Goal: Information Seeking & Learning: Get advice/opinions

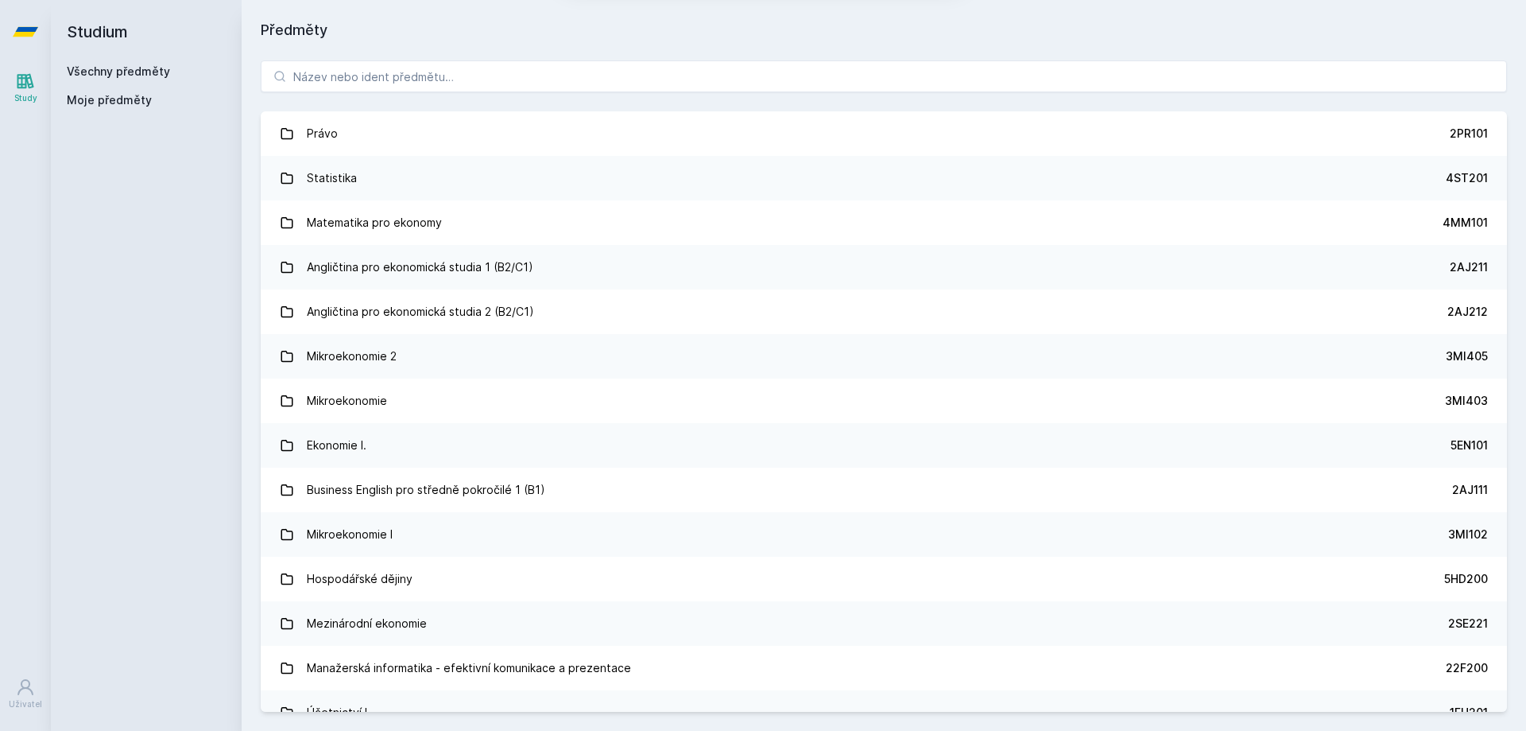
click at [610, 64] on div "[PERSON_NAME] dostávat tipy ohledně studia, nových testů, hodnocení učitelů a p…" at bounding box center [763, 70] width 1526 height 141
drag, startPoint x: 396, startPoint y: 72, endPoint x: 420, endPoint y: 74, distance: 23.9
click at [397, 73] on div "[PERSON_NAME] dostávat tipy ohledně studia, nových testů, hodnocení učitelů a p…" at bounding box center [763, 70] width 1526 height 141
click at [789, 104] on button "Ne" at bounding box center [766, 103] width 57 height 40
click at [746, 91] on div "[PERSON_NAME] dostávat tipy ohledně studia, nových testů, hodnocení učitelů a p…" at bounding box center [763, 70] width 1526 height 141
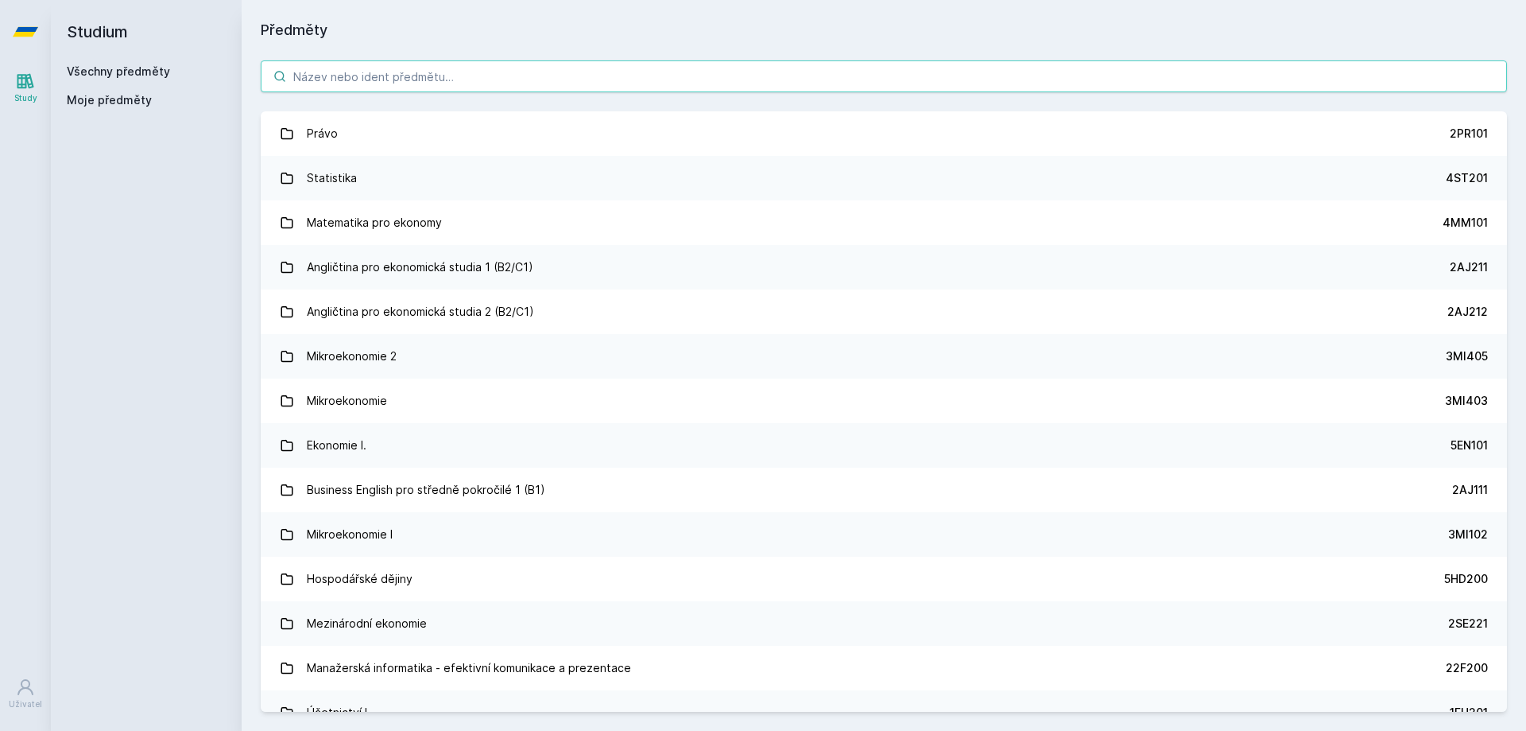
click at [748, 83] on input "search" at bounding box center [884, 76] width 1246 height 32
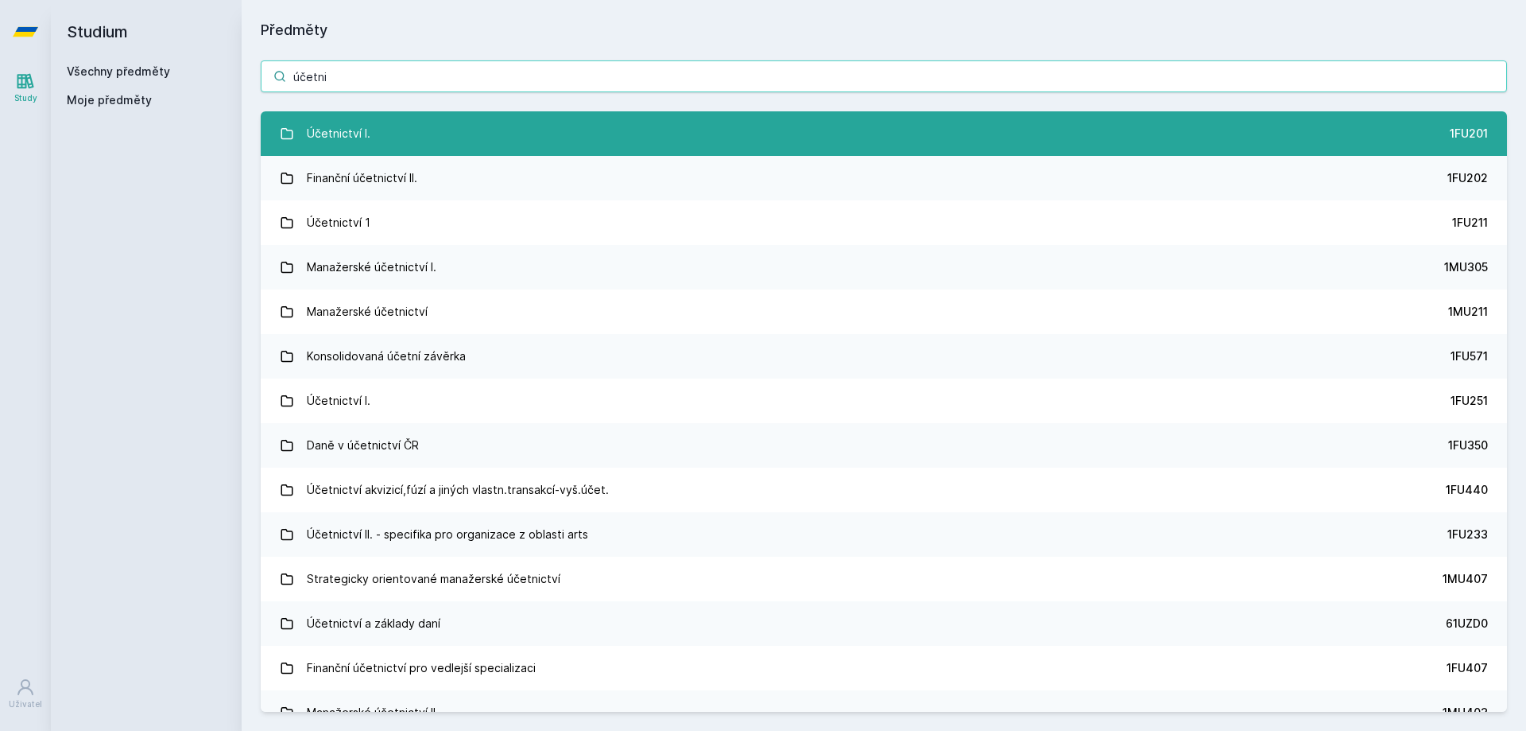
type input "účetni"
click at [461, 130] on link "Účetnictví I. 1FU201" at bounding box center [884, 133] width 1246 height 45
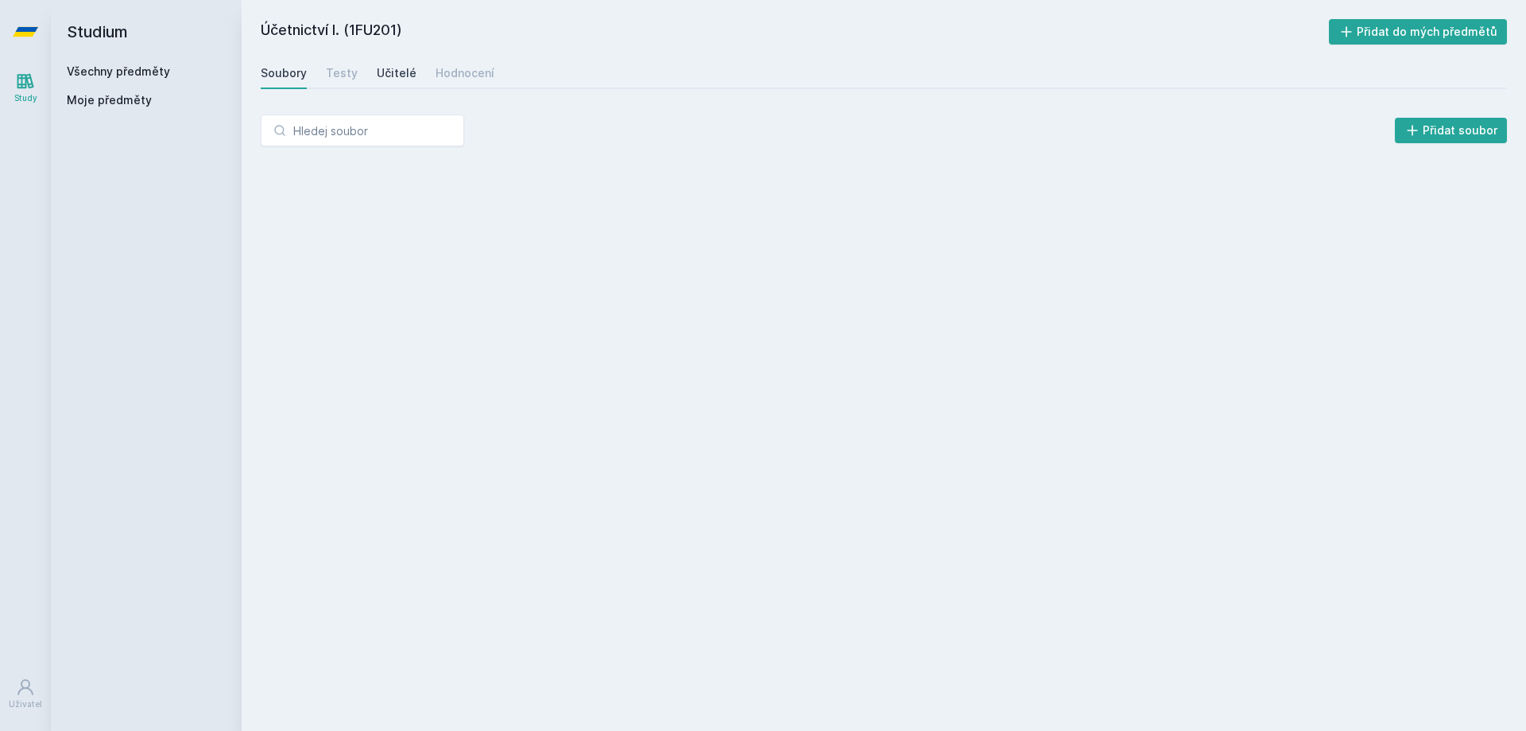
click at [402, 76] on div "Učitelé" at bounding box center [397, 73] width 40 height 16
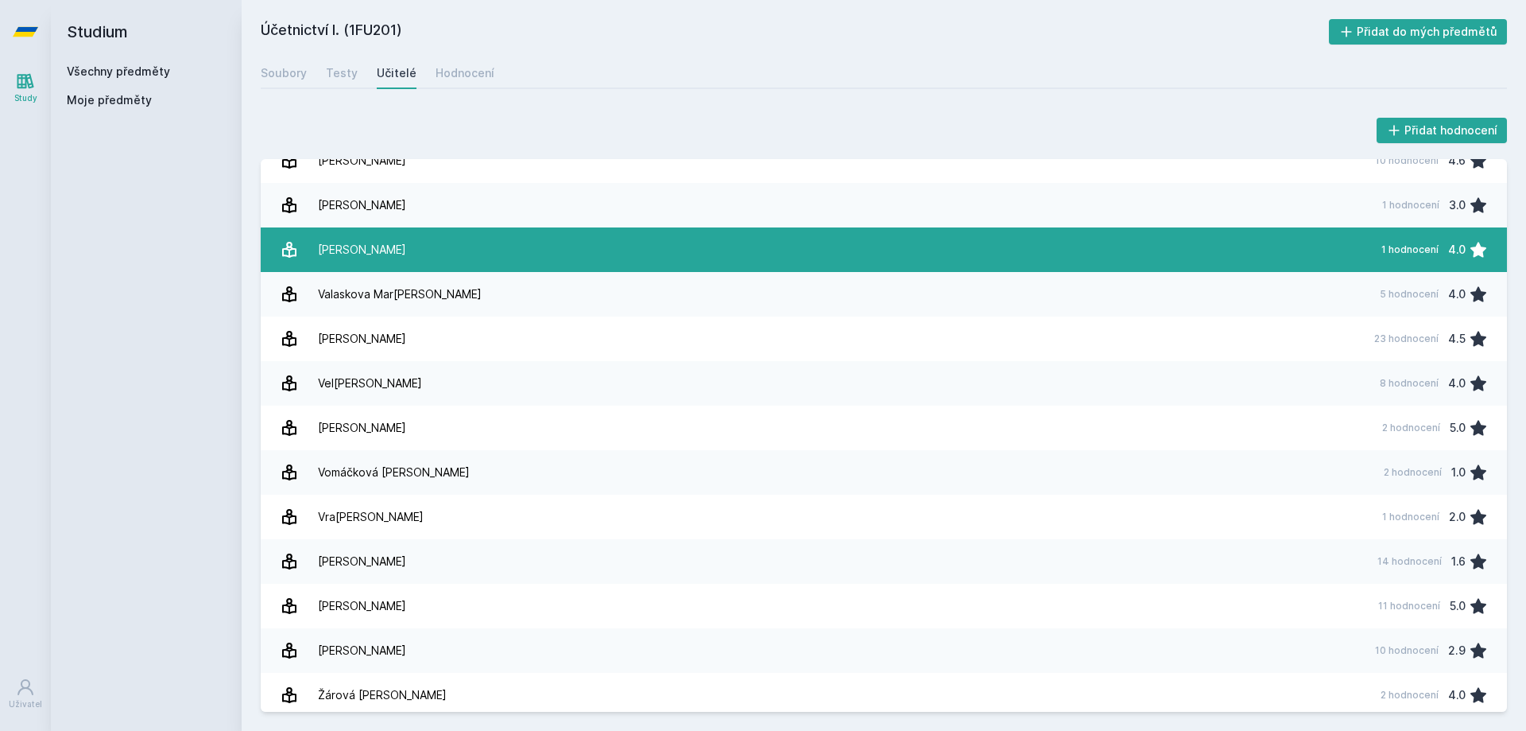
scroll to position [2697, 0]
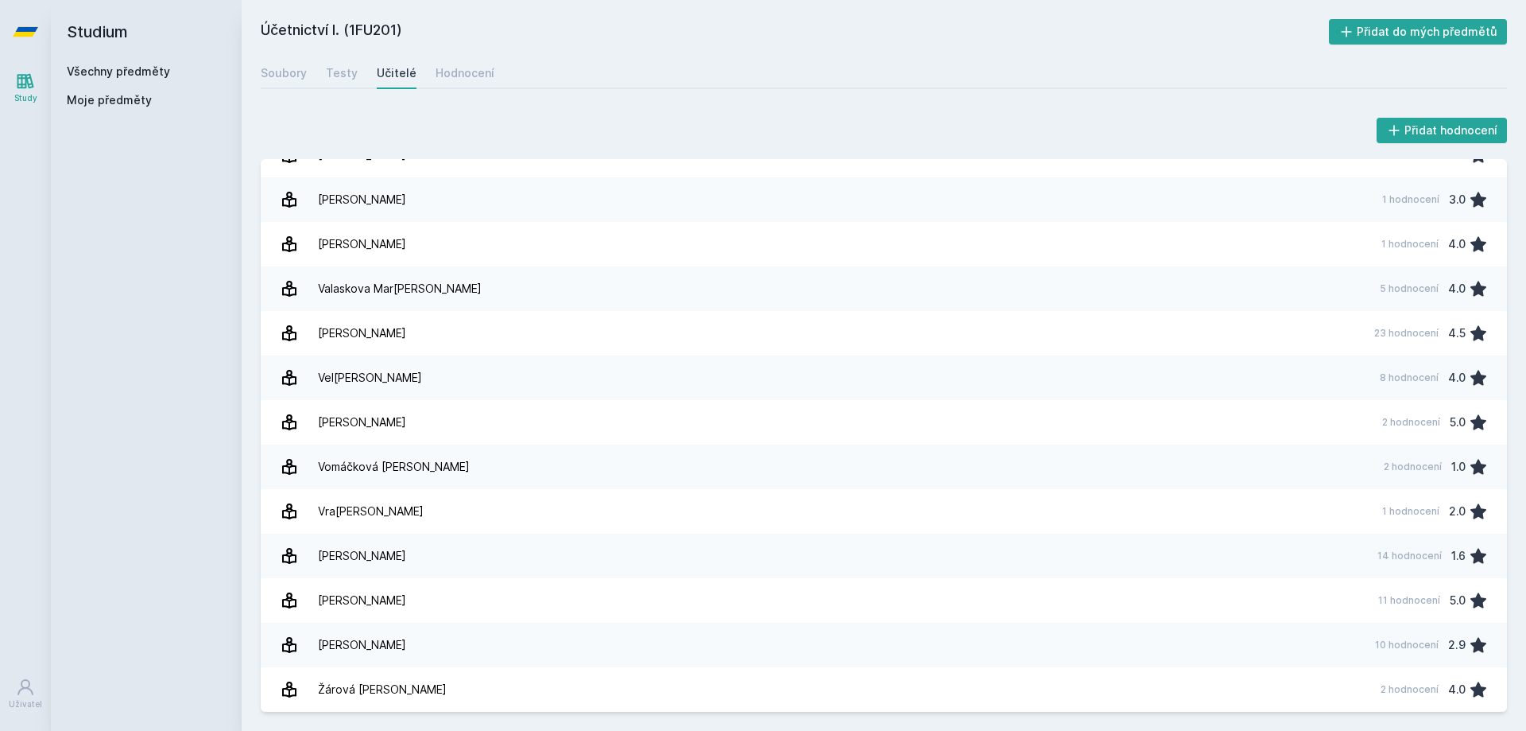
click at [868, 100] on div "Přidat hodnocení [PERSON_NAME] 3 hodnocení 5.0 [PERSON_NAME] 1 hodnocení 3.0 [P…" at bounding box center [884, 412] width 1285 height 635
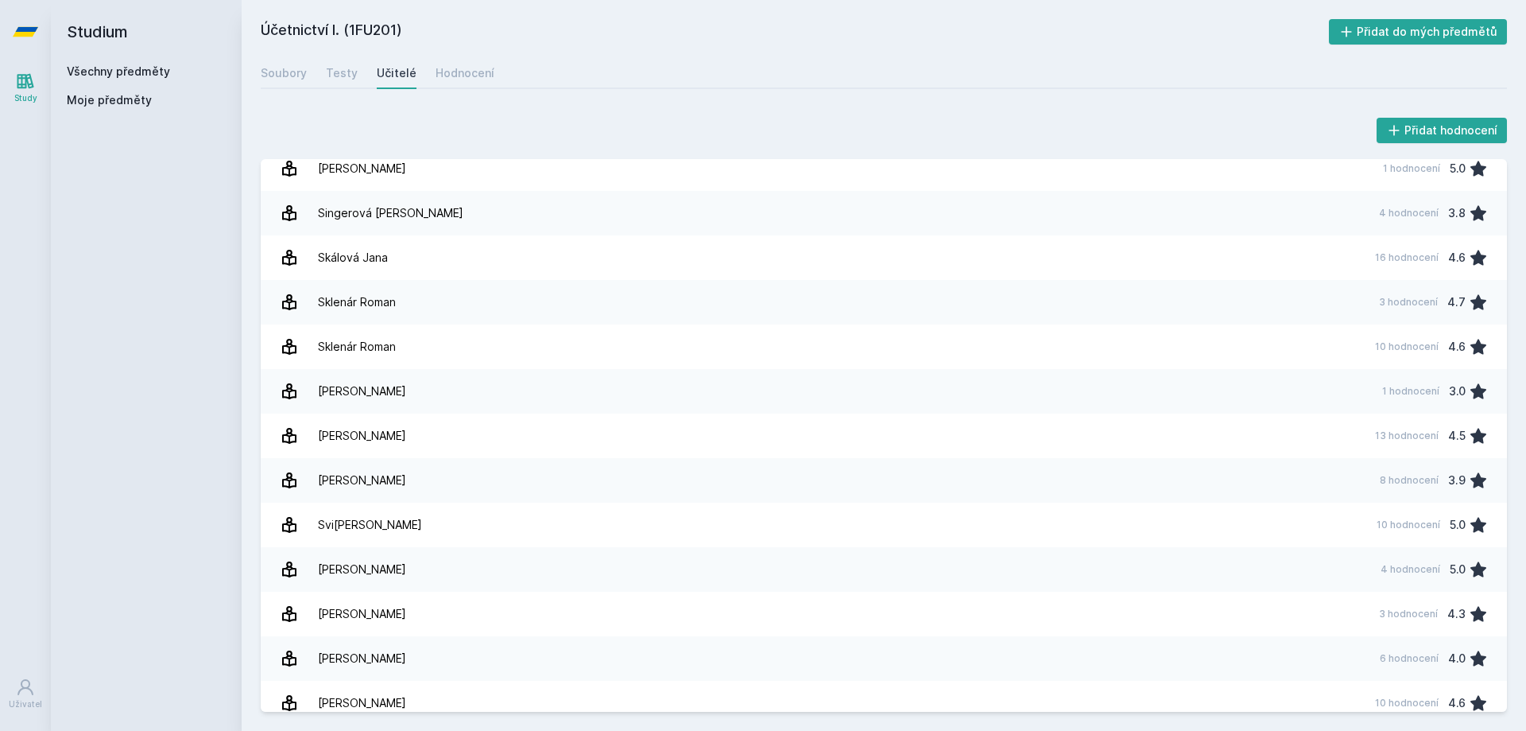
scroll to position [2141, 0]
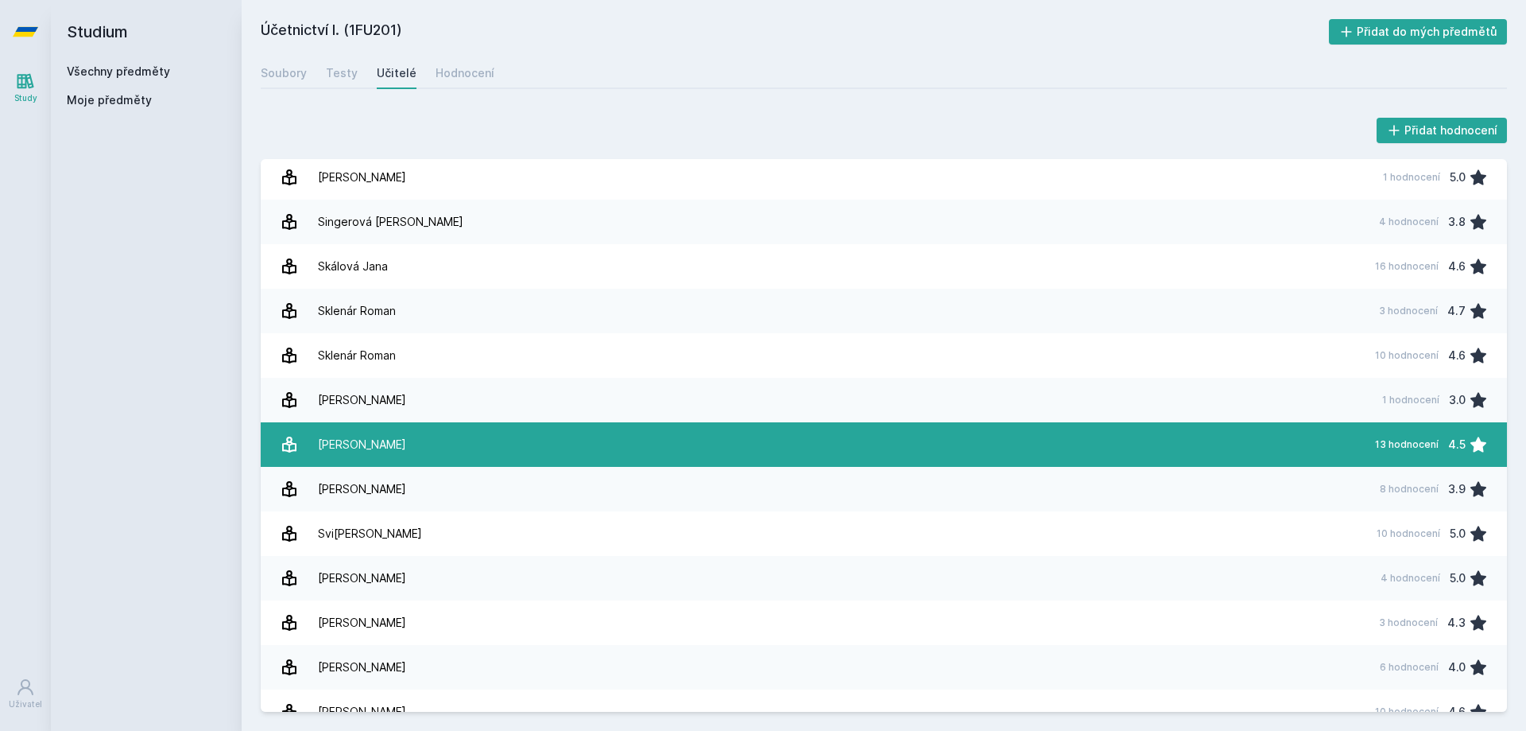
click at [470, 442] on link "Sti[PERSON_NAME] 13 hodnocení 4.5" at bounding box center [884, 444] width 1246 height 45
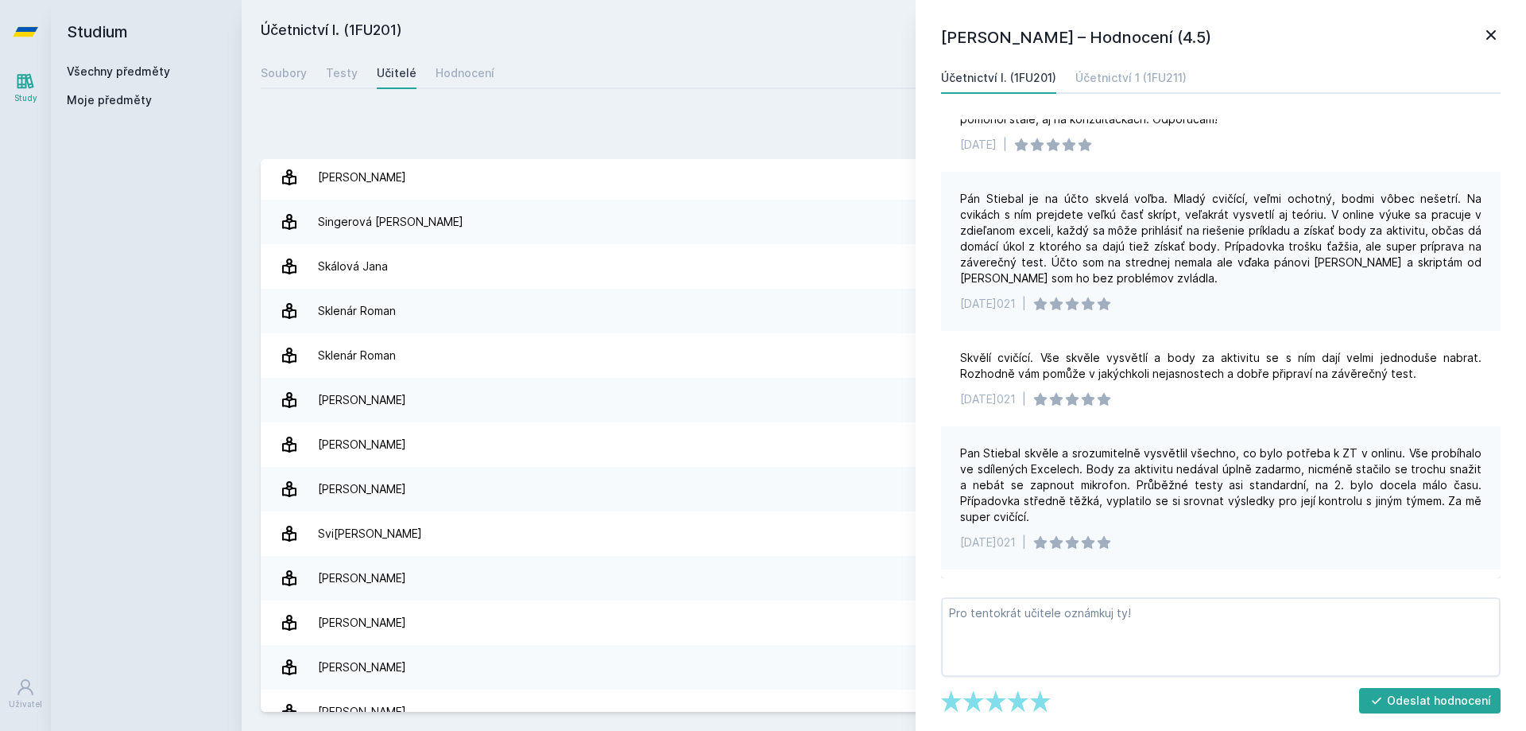
scroll to position [954, 0]
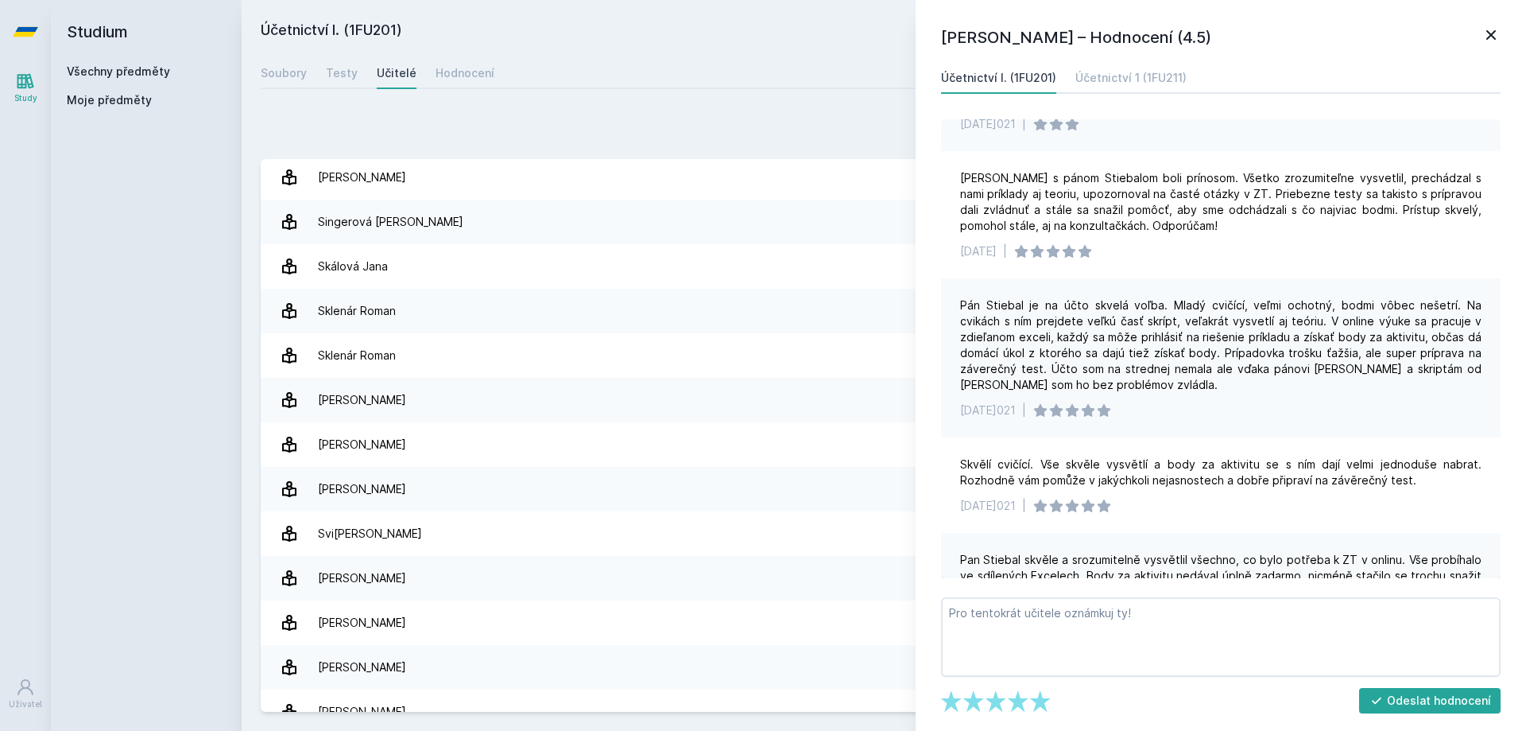
click at [1490, 33] on icon at bounding box center [1492, 35] width 10 height 10
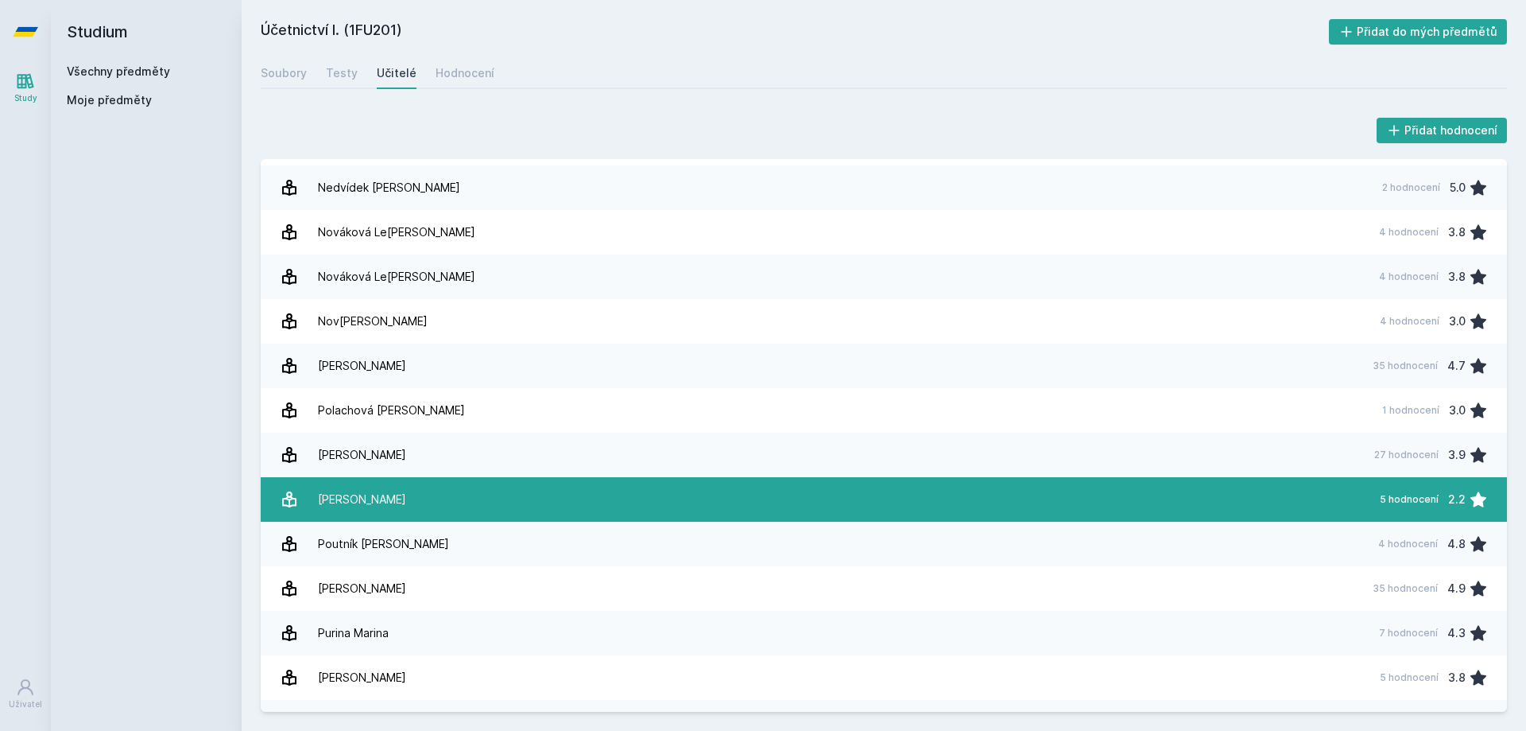
scroll to position [1266, 0]
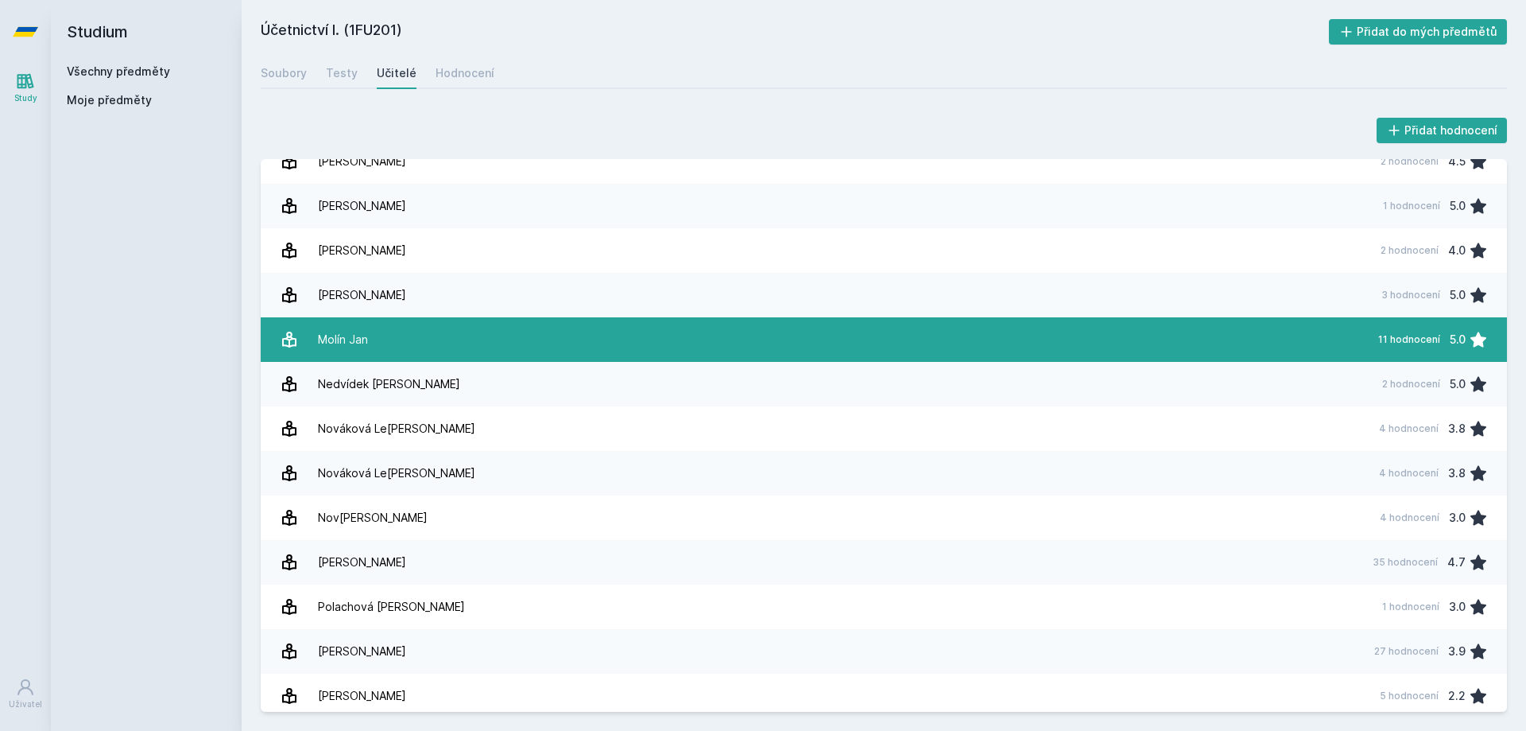
click at [460, 329] on link "[PERSON_NAME][DATE] hodnocení 5.0" at bounding box center [884, 339] width 1246 height 45
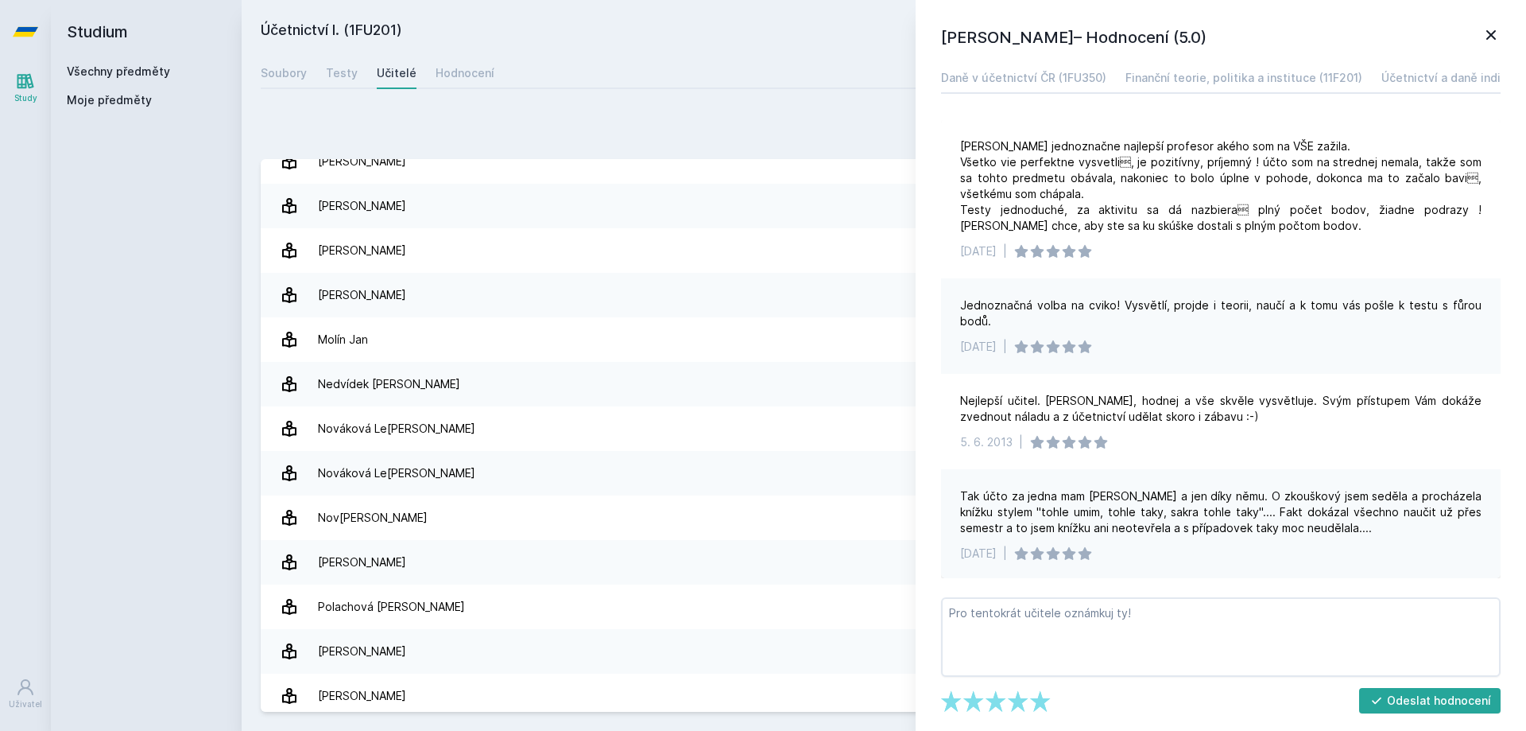
click at [1502, 34] on div "[PERSON_NAME] –[PERSON_NAME]í (5.0) Daně v účetnictví ČR (1FU350) Finanční teor…" at bounding box center [1221, 365] width 611 height 731
click at [1493, 33] on icon at bounding box center [1492, 35] width 10 height 10
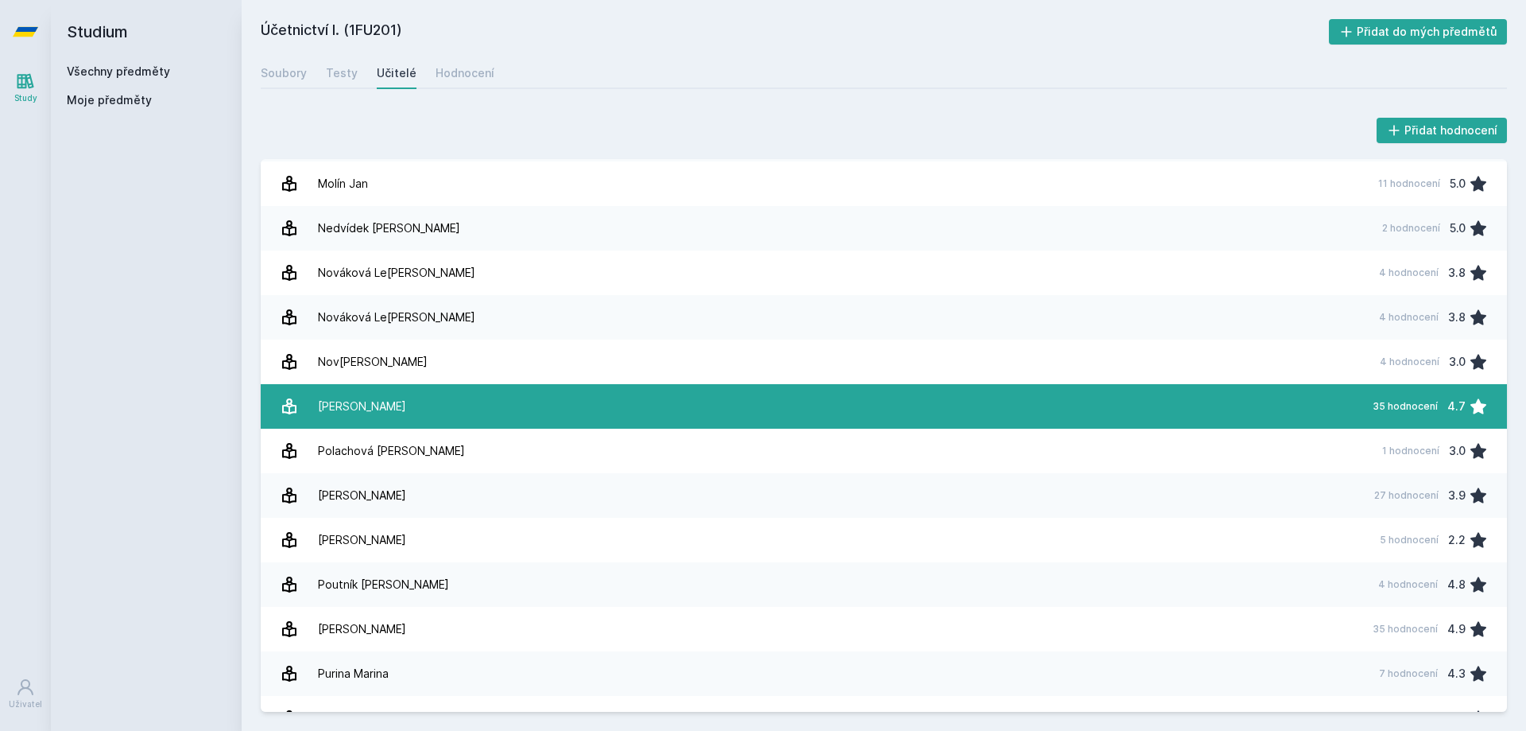
scroll to position [1425, 0]
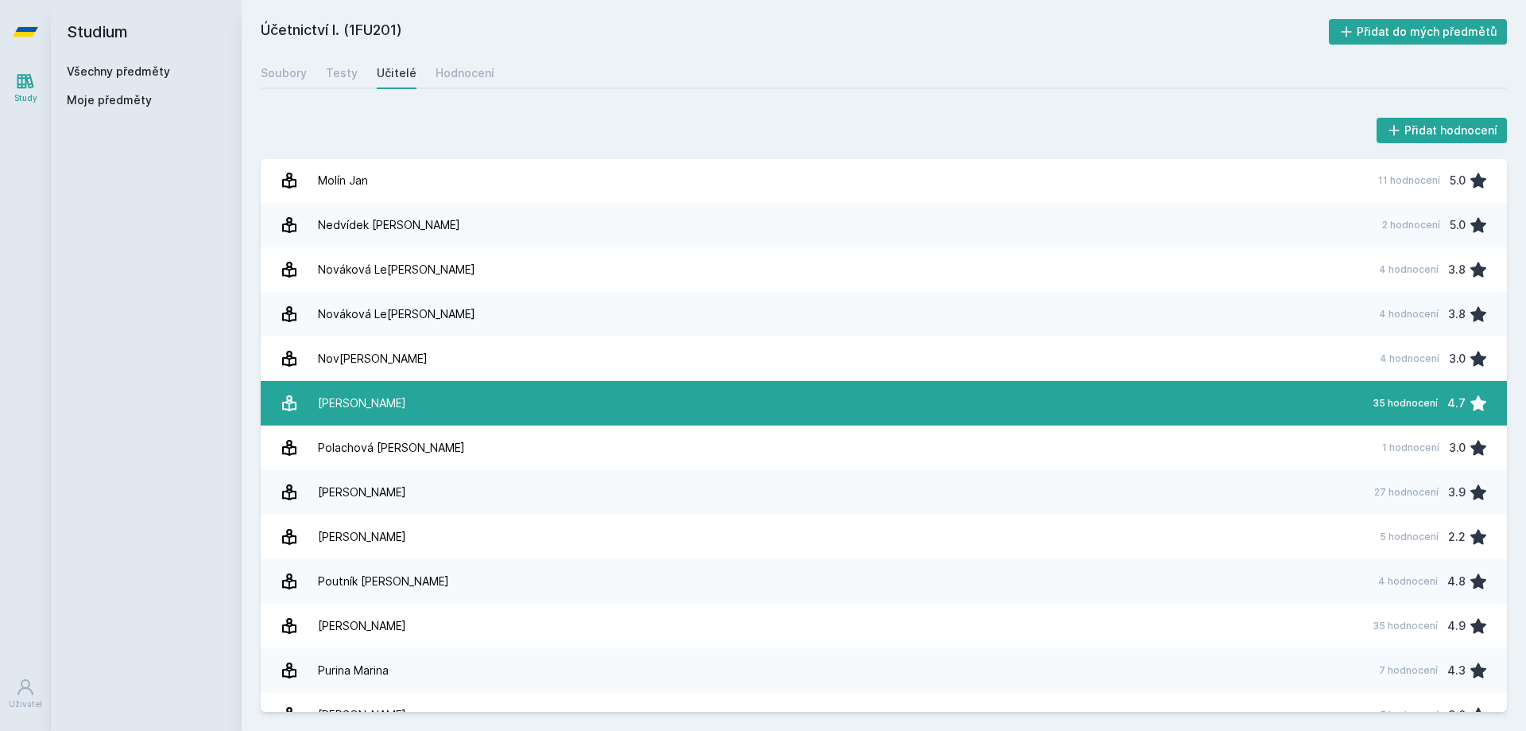
click at [475, 417] on link "Pelák [PERSON_NAME] 35 hodnocení 4.7" at bounding box center [884, 403] width 1246 height 45
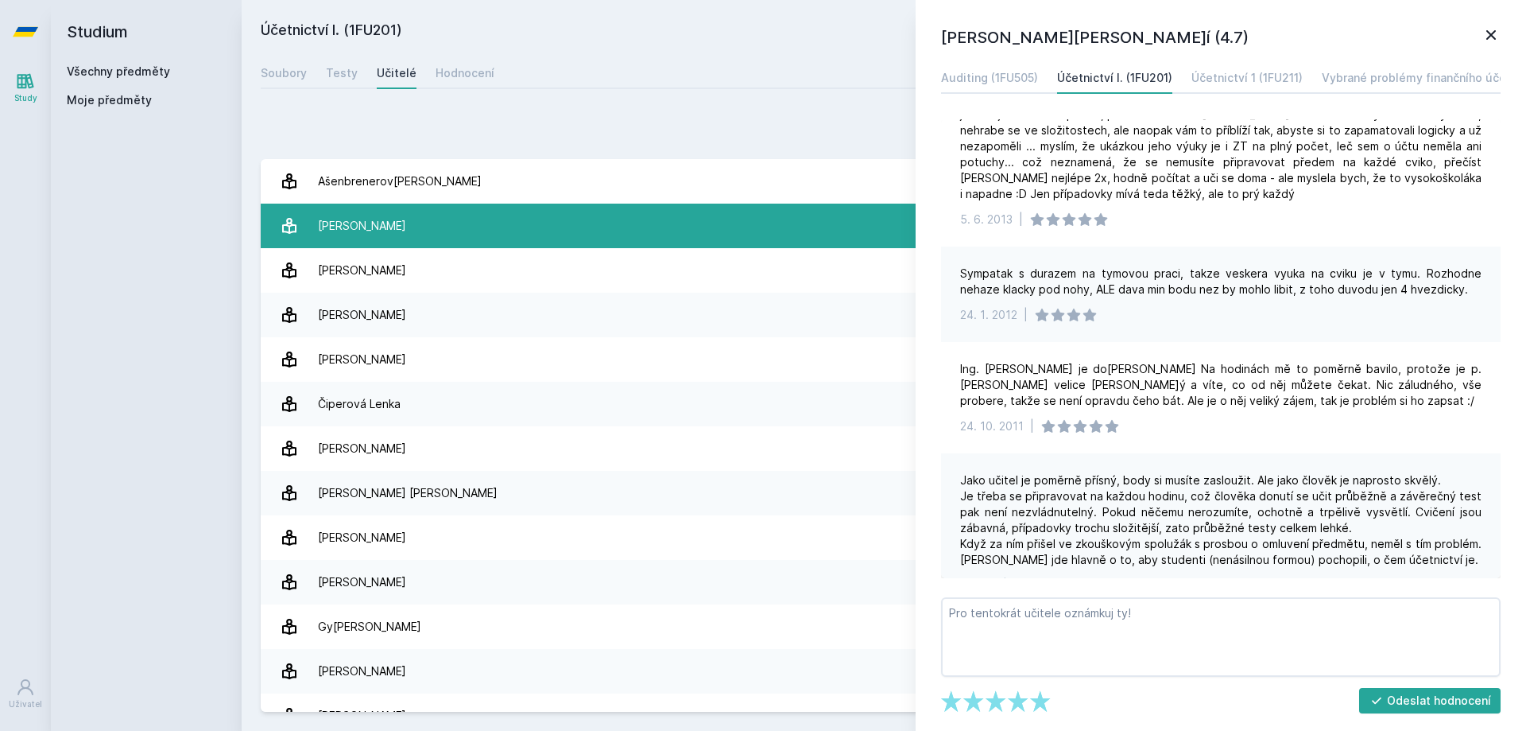
click at [510, 215] on link "Bok[PERSON_NAME] 1 hodnocení 3.0" at bounding box center [884, 226] width 1246 height 45
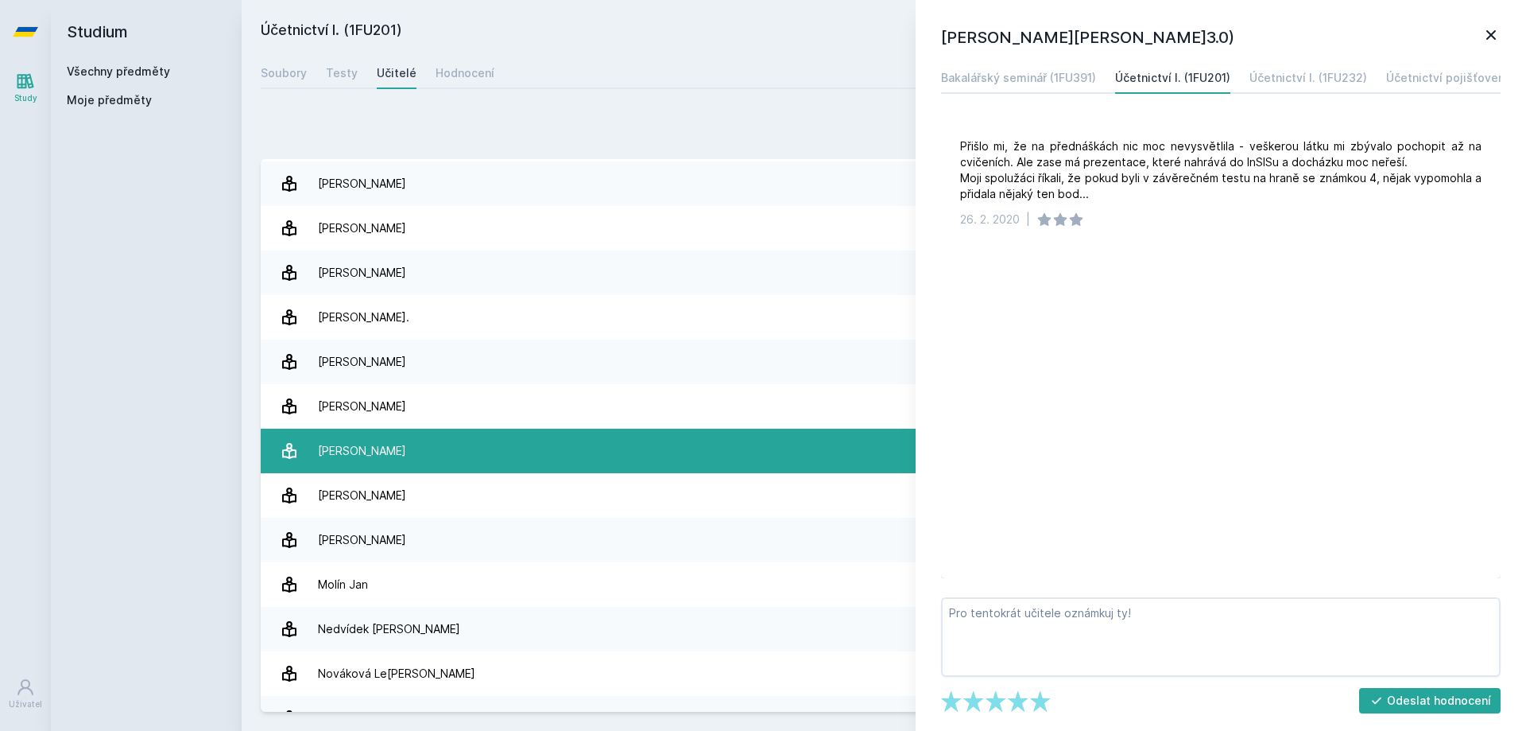
scroll to position [1033, 0]
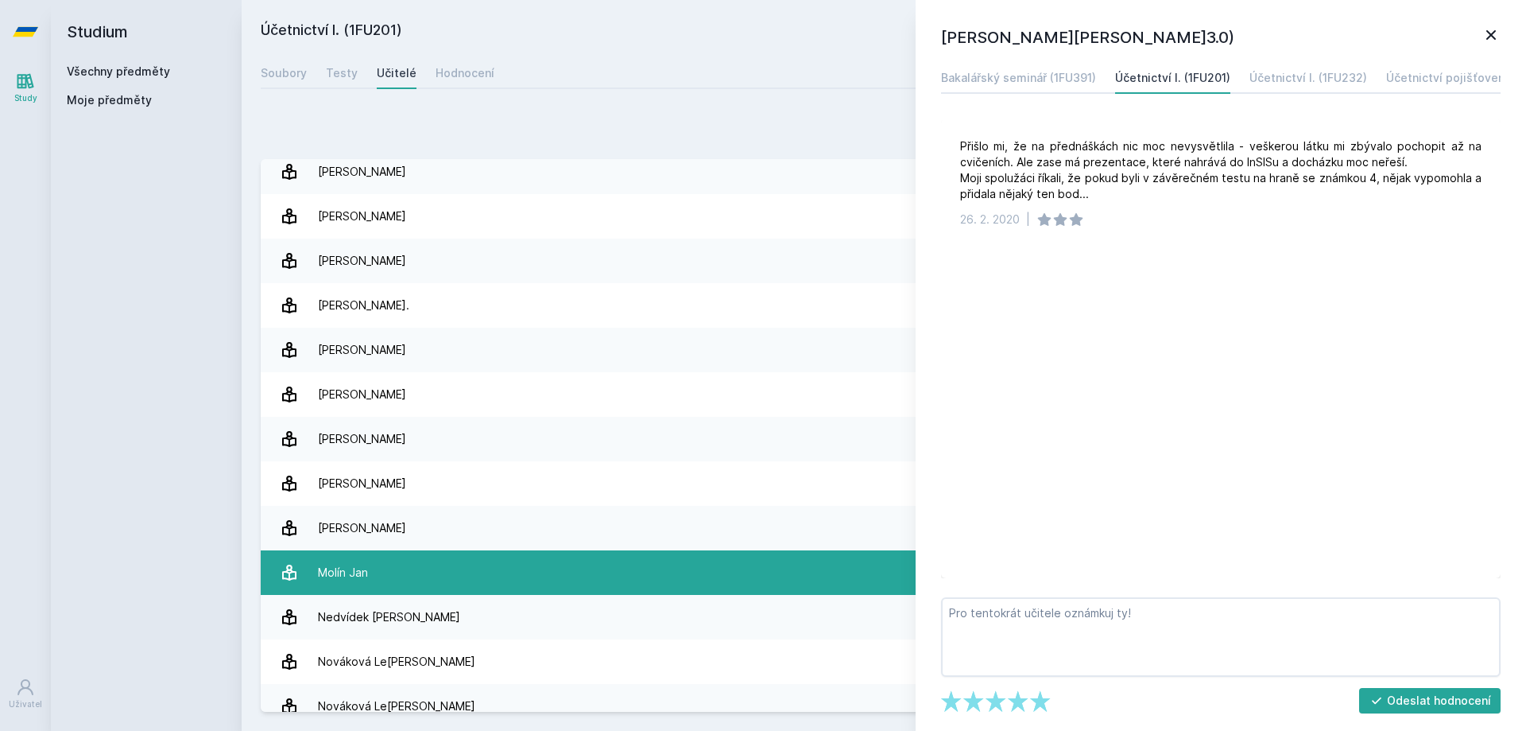
click at [381, 560] on link "[PERSON_NAME][DATE] hodnocení 5.0" at bounding box center [884, 572] width 1246 height 45
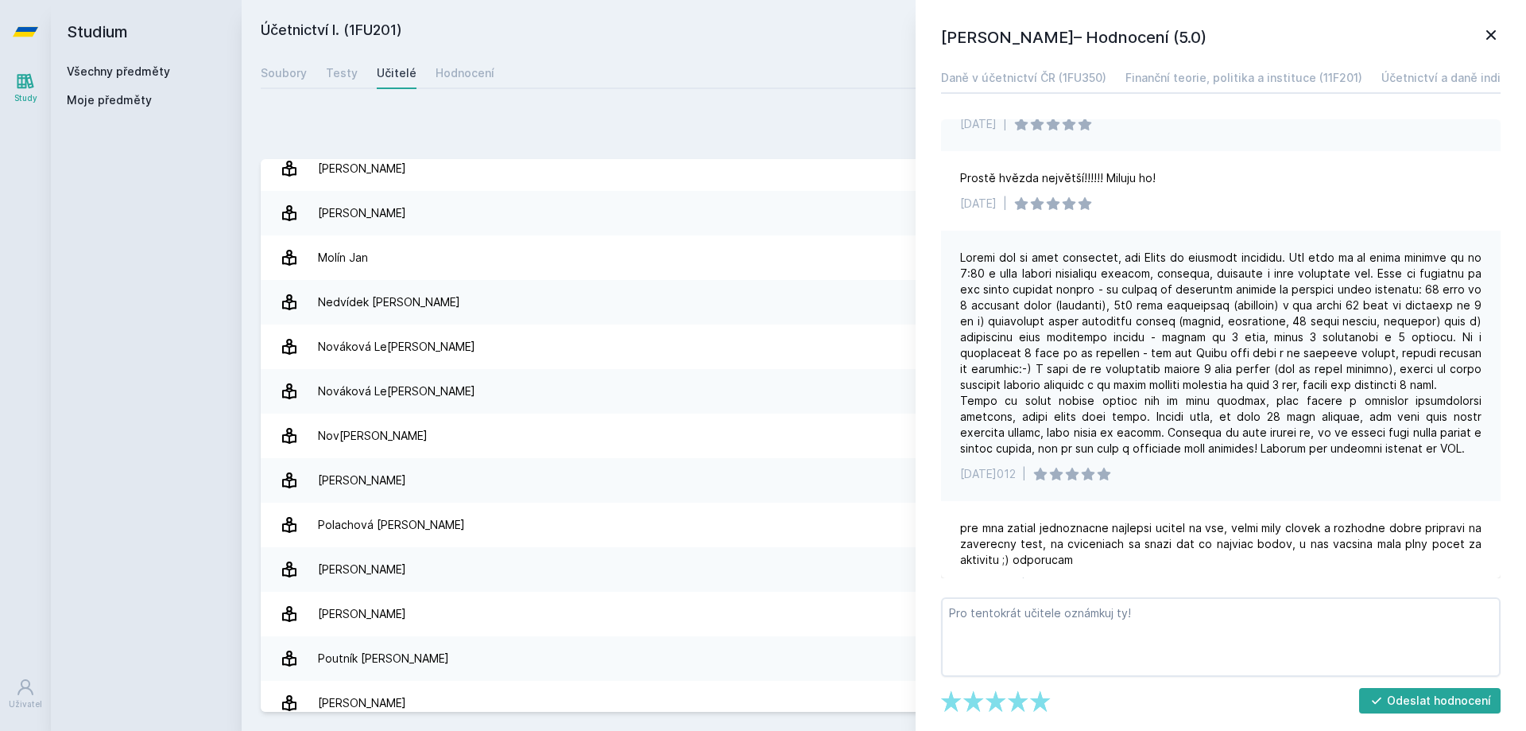
scroll to position [1431, 0]
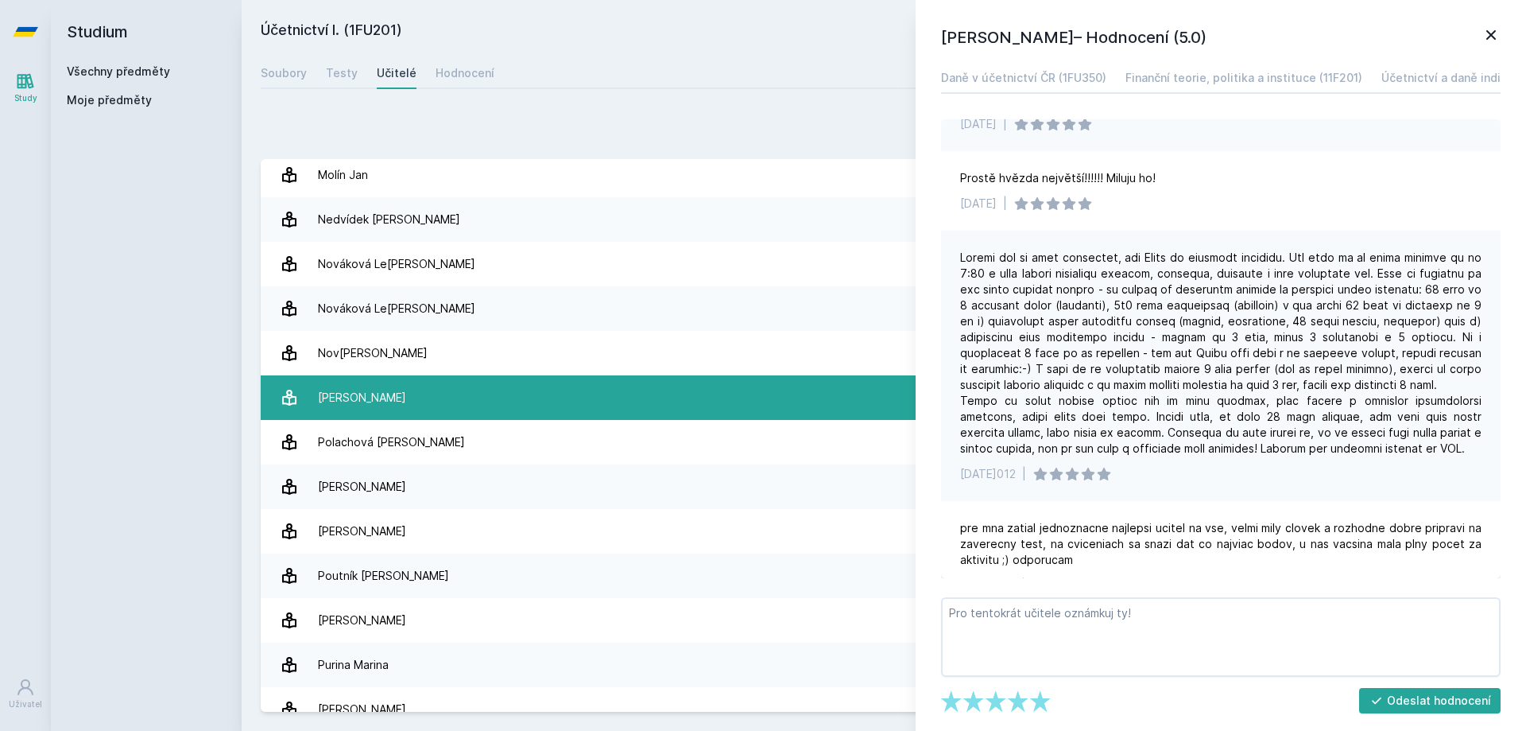
click at [404, 397] on link "Pelák [PERSON_NAME] 35 hodnocení 4.7" at bounding box center [884, 397] width 1246 height 45
click at [517, 385] on link "Pelák [PERSON_NAME] 35 hodnocení 4.7" at bounding box center [884, 397] width 1246 height 45
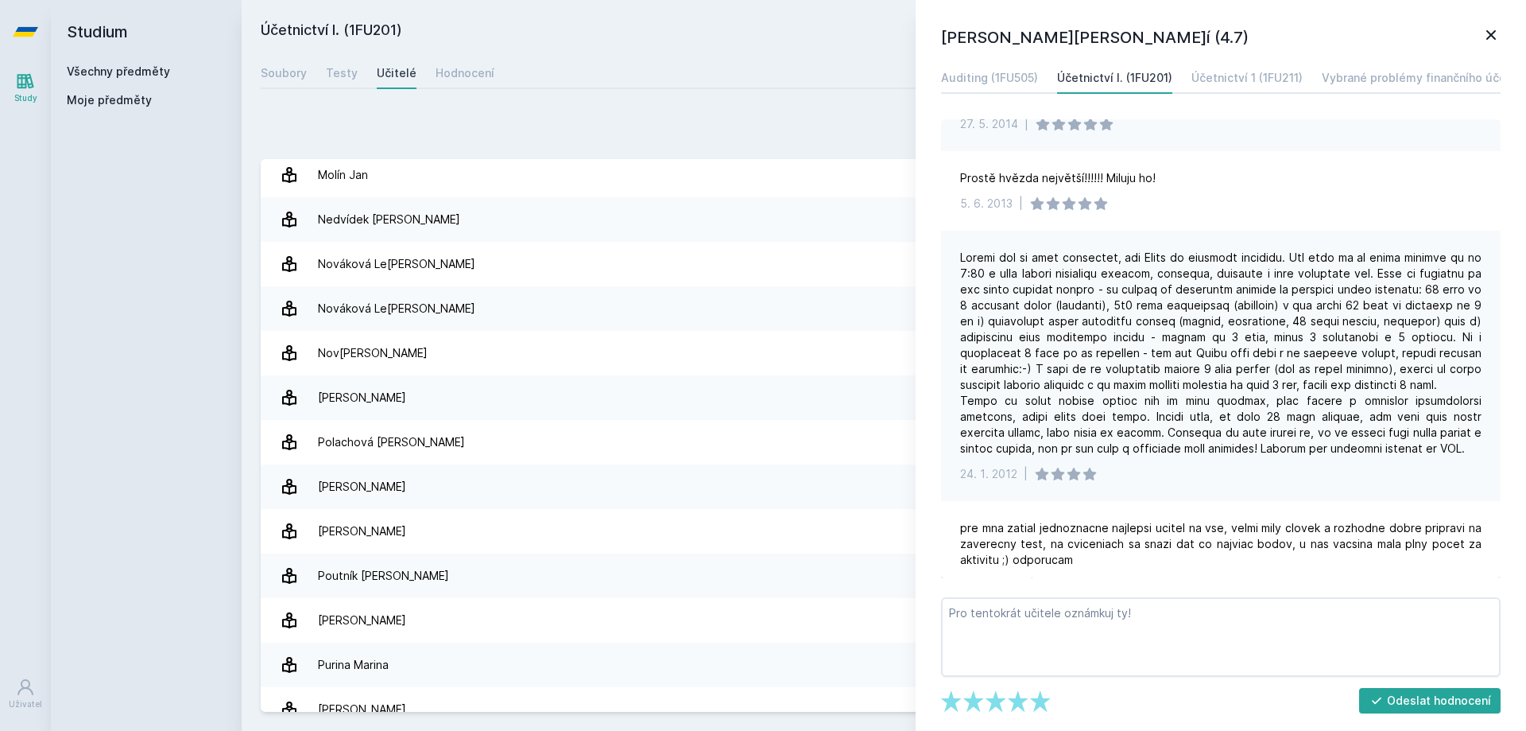
click at [1497, 29] on icon at bounding box center [1491, 34] width 19 height 19
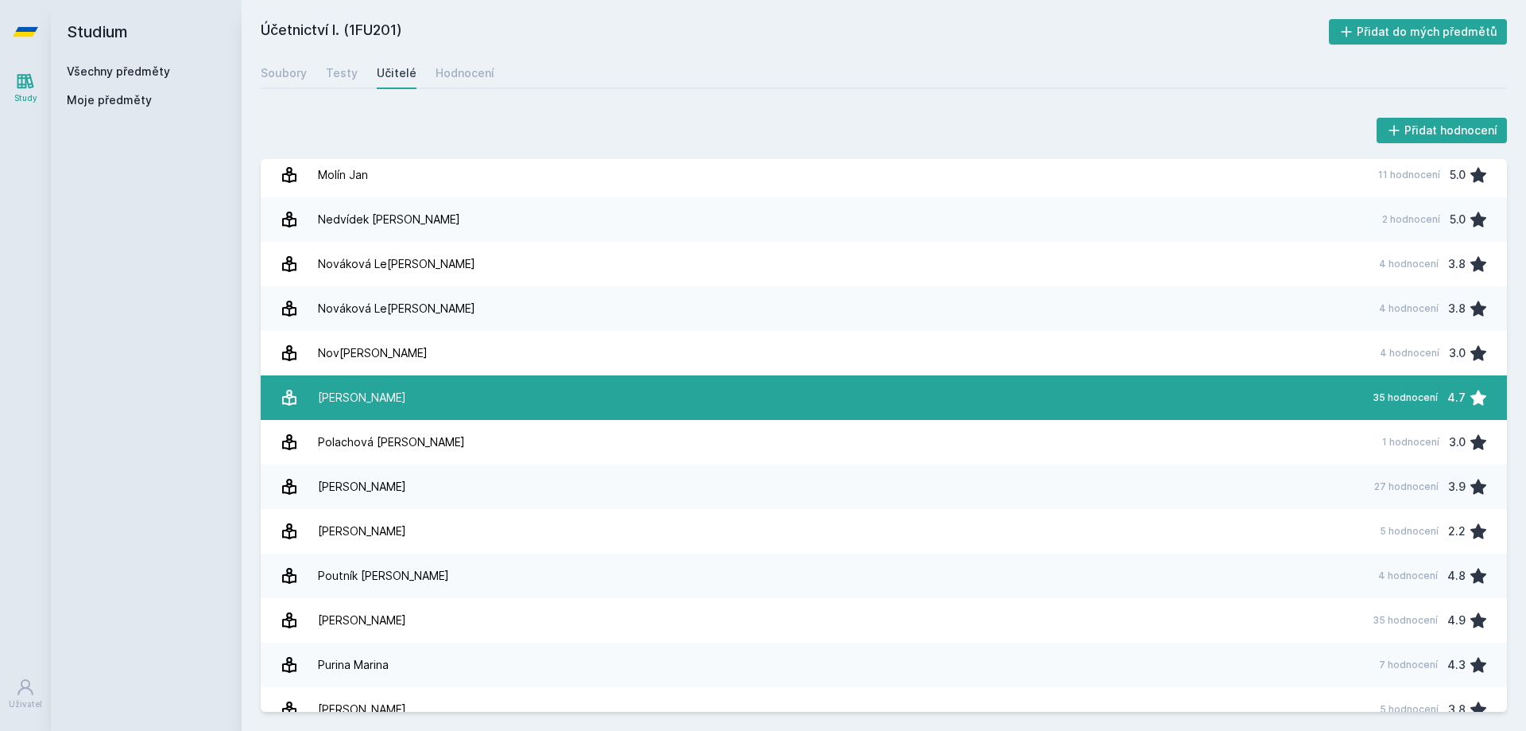
click at [504, 390] on link "Pelák [PERSON_NAME] 35 hodnocení 4.7" at bounding box center [884, 397] width 1246 height 45
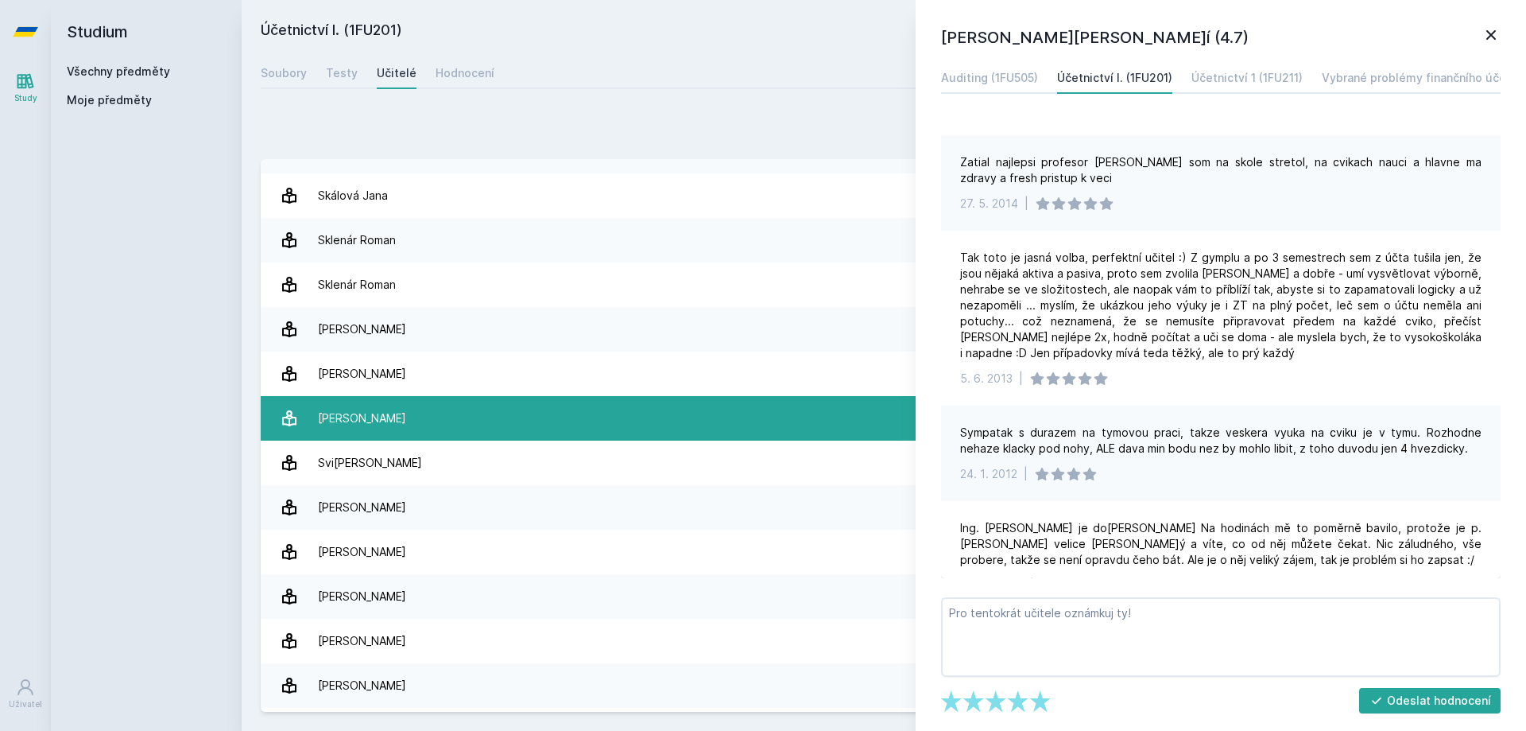
scroll to position [2226, 0]
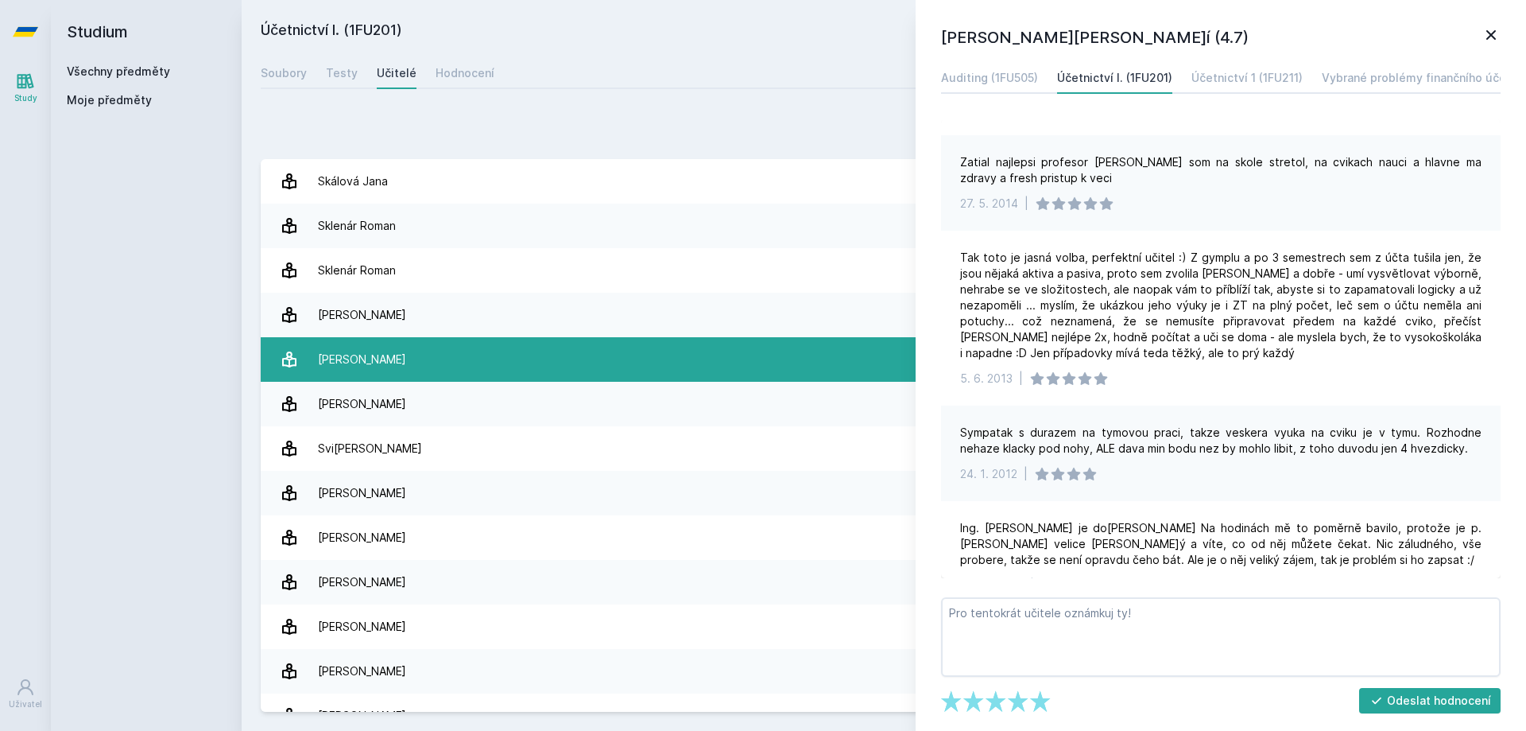
click at [416, 361] on link "Sti[PERSON_NAME] 13 hodnocení 4.5" at bounding box center [884, 359] width 1246 height 45
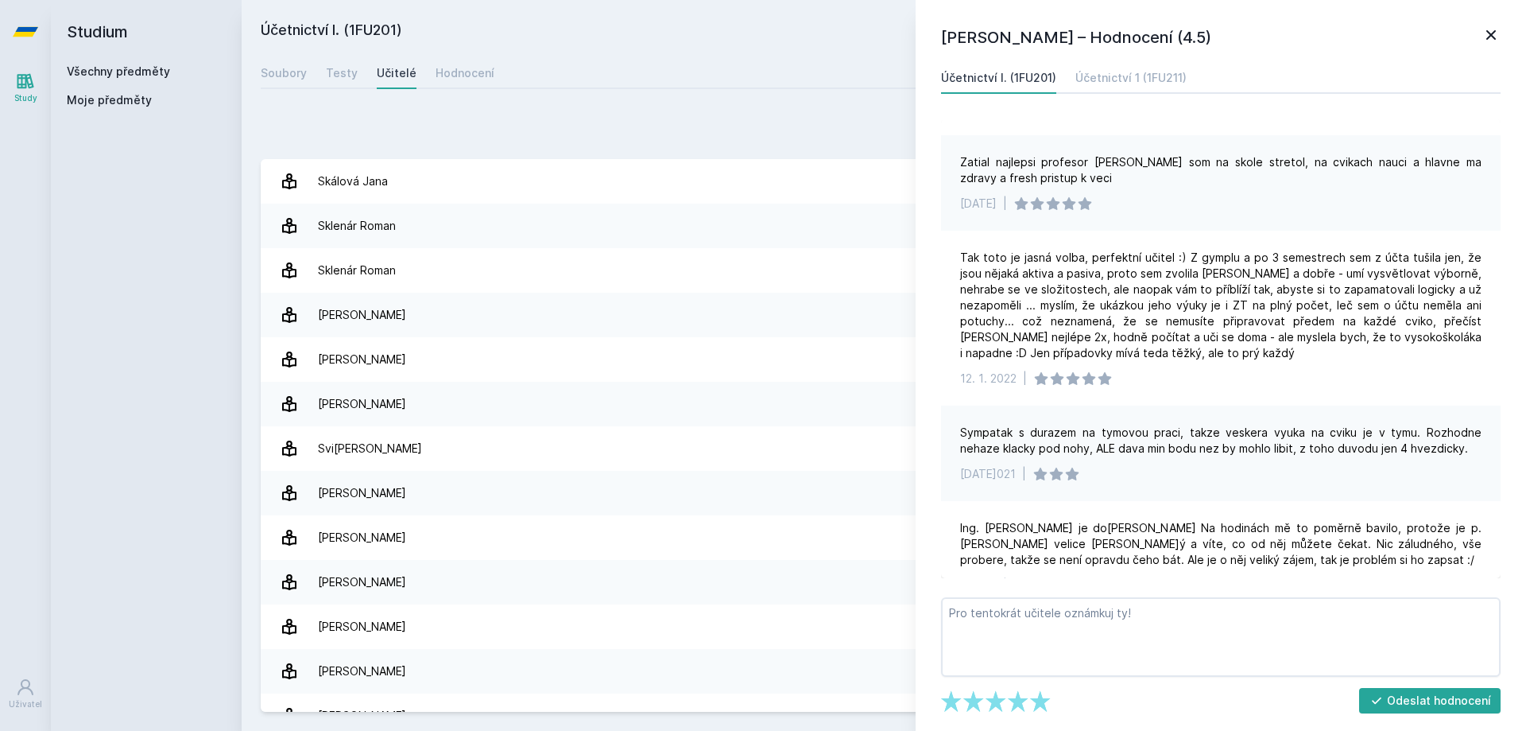
click at [1489, 36] on icon at bounding box center [1491, 34] width 19 height 19
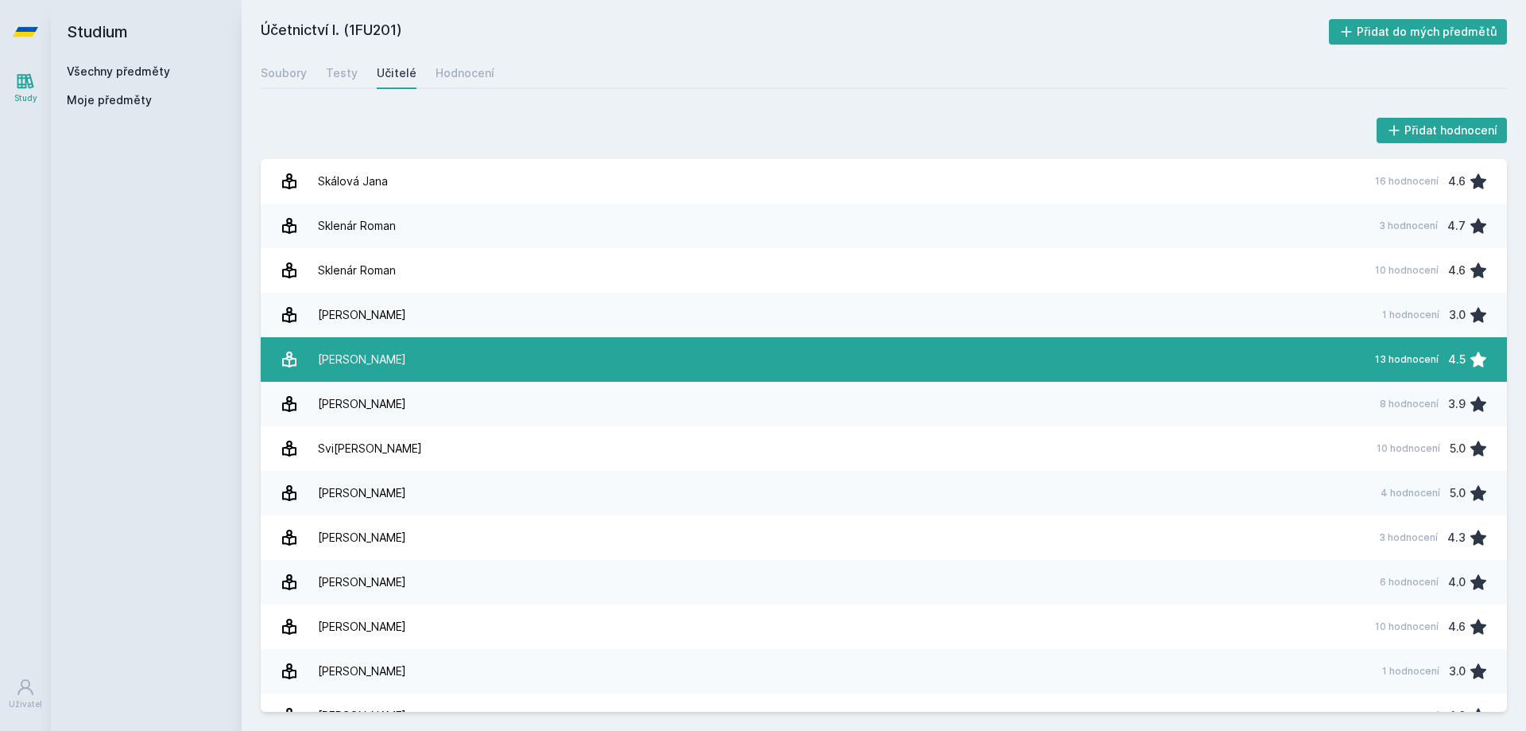
click at [462, 363] on link "Sti[PERSON_NAME] 13 hodnocení 4.5" at bounding box center [884, 359] width 1246 height 45
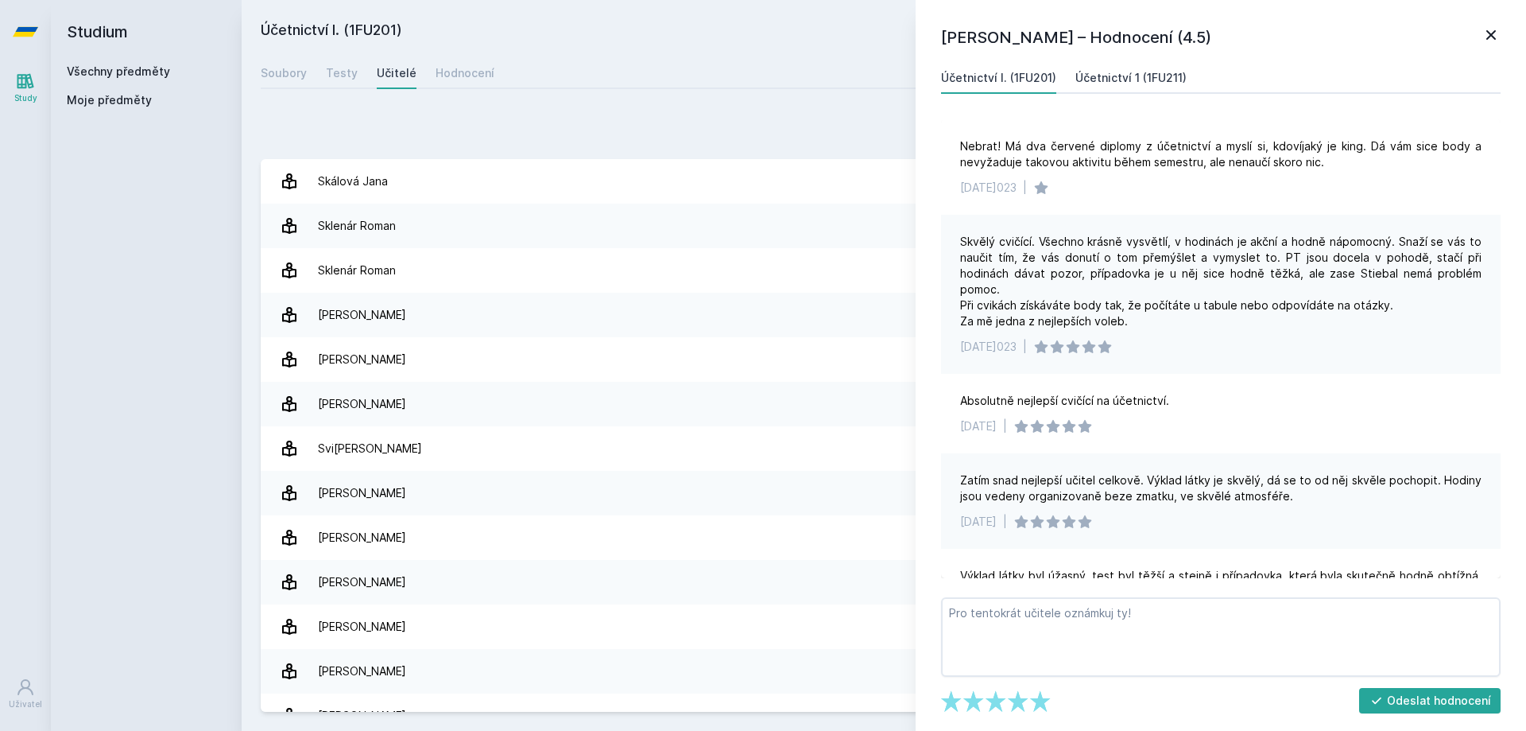
click at [1170, 80] on div "Účetnictví 1 (1FU211)" at bounding box center [1131, 78] width 111 height 16
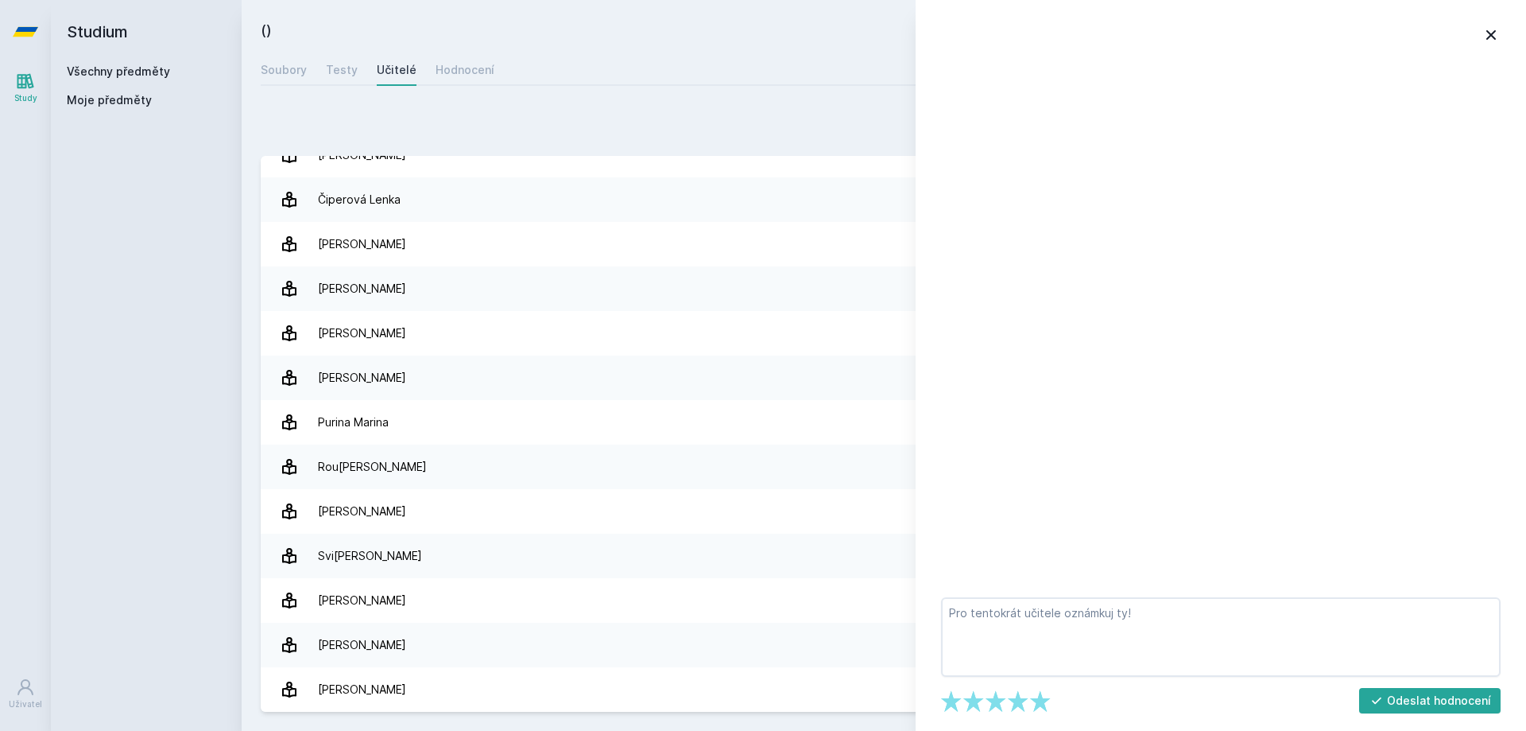
scroll to position [23, 0]
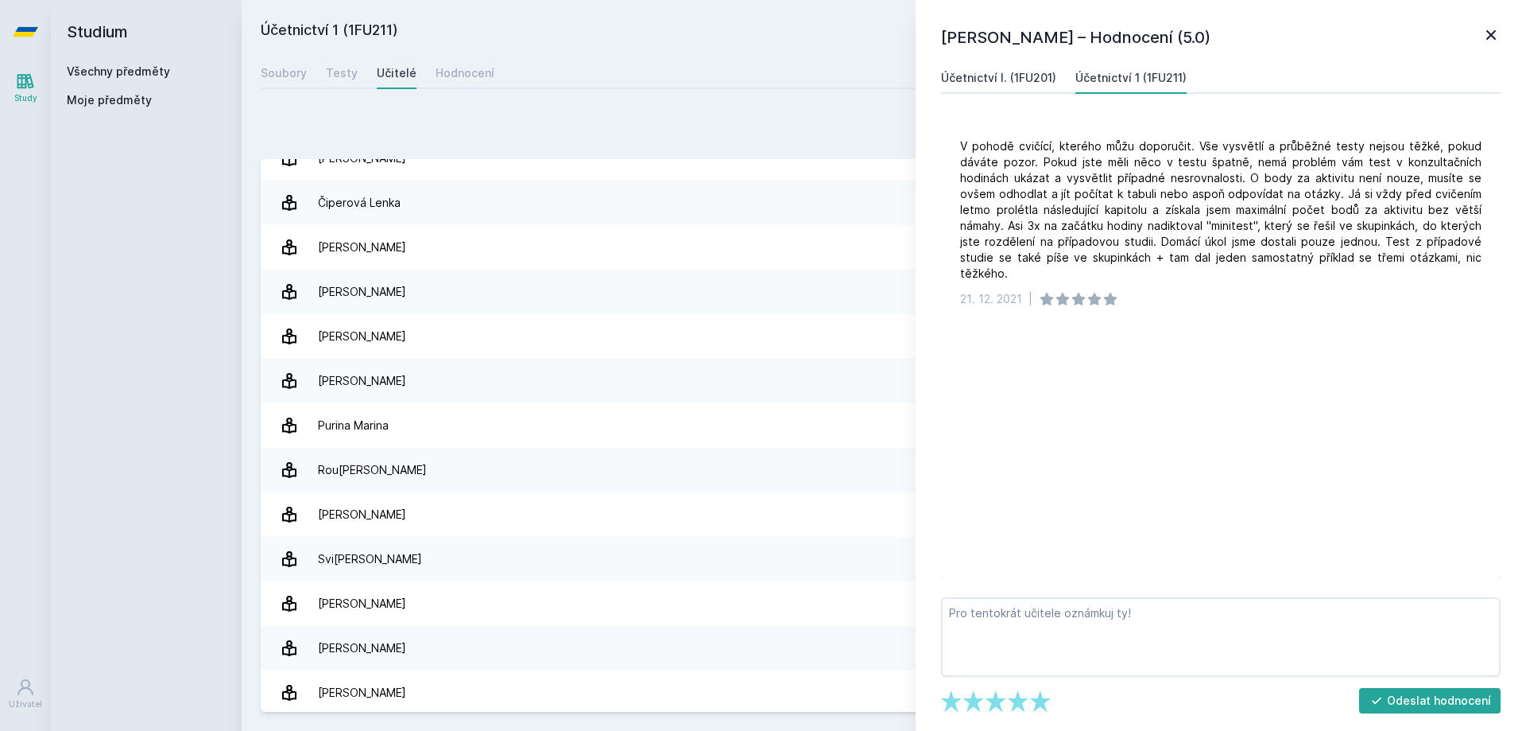
click at [1035, 71] on div "Účetnictví I. (1FU201)" at bounding box center [998, 78] width 115 height 16
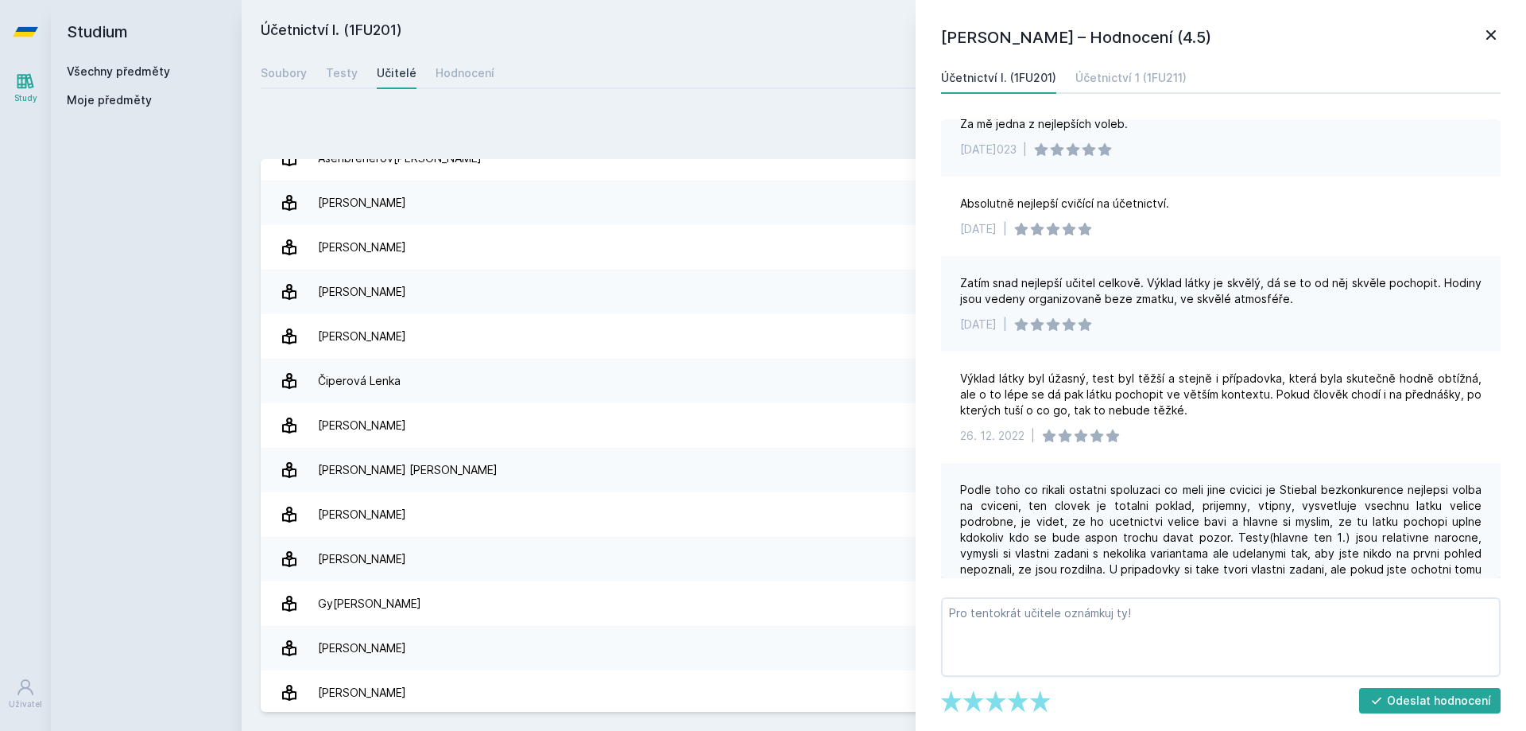
scroll to position [477, 0]
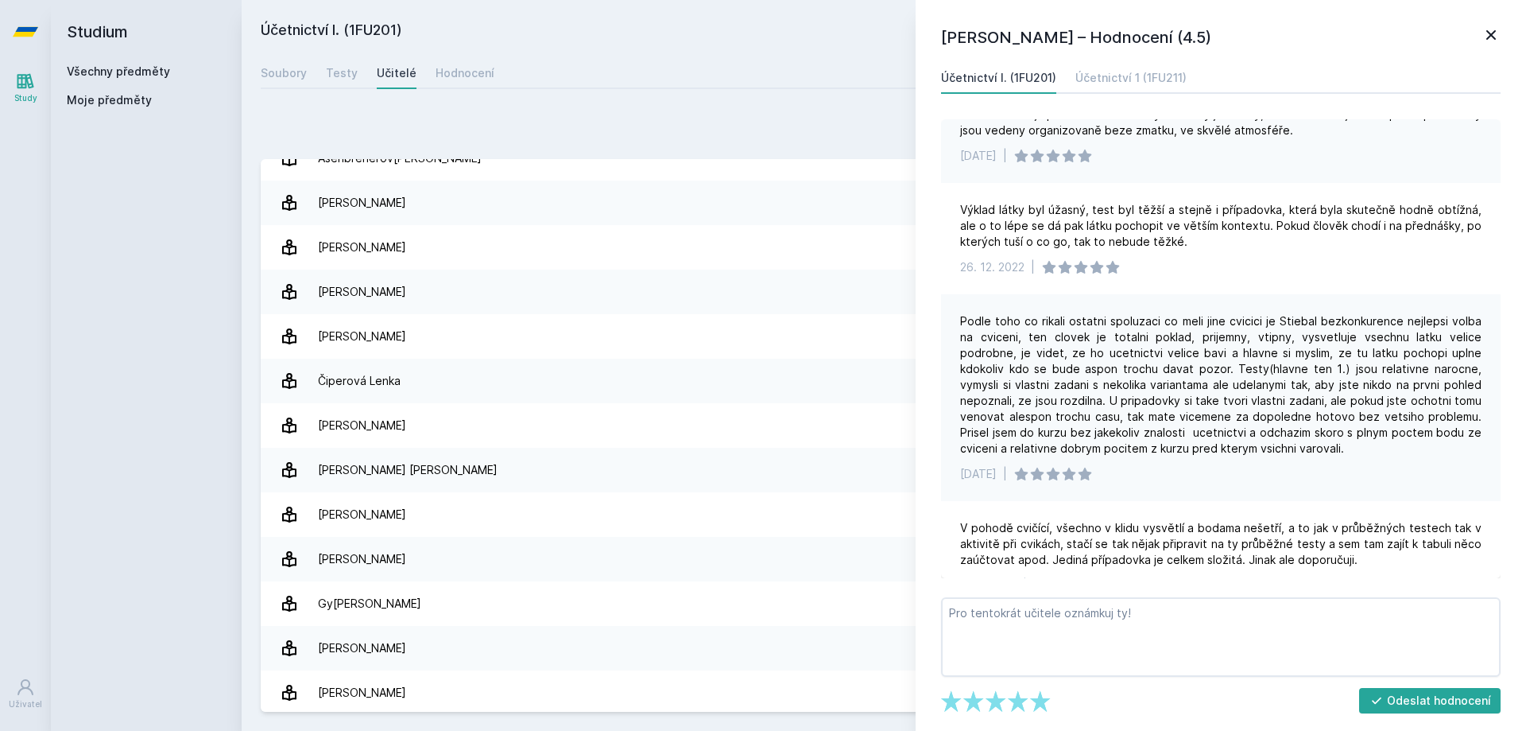
click at [1500, 25] on icon at bounding box center [1491, 34] width 19 height 19
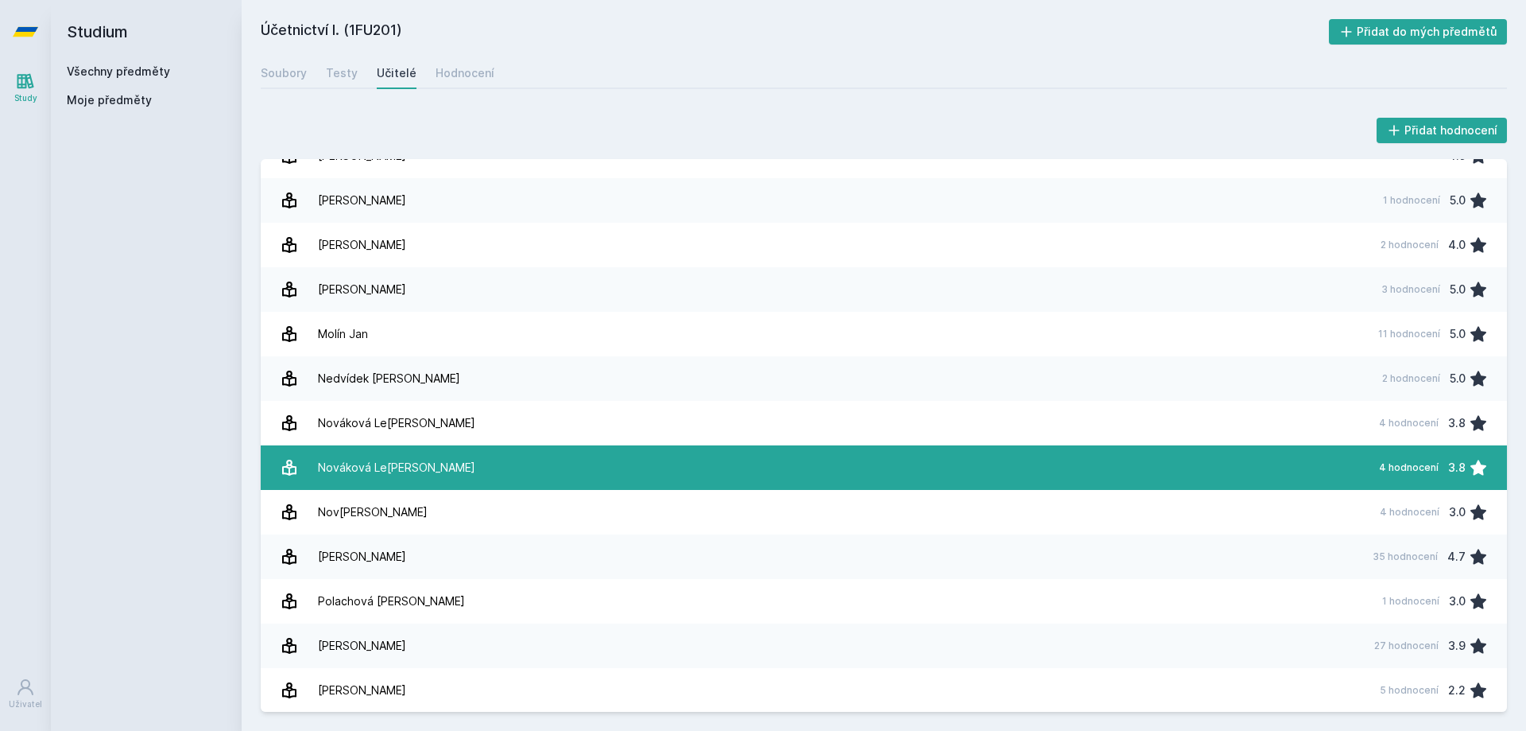
scroll to position [1351, 0]
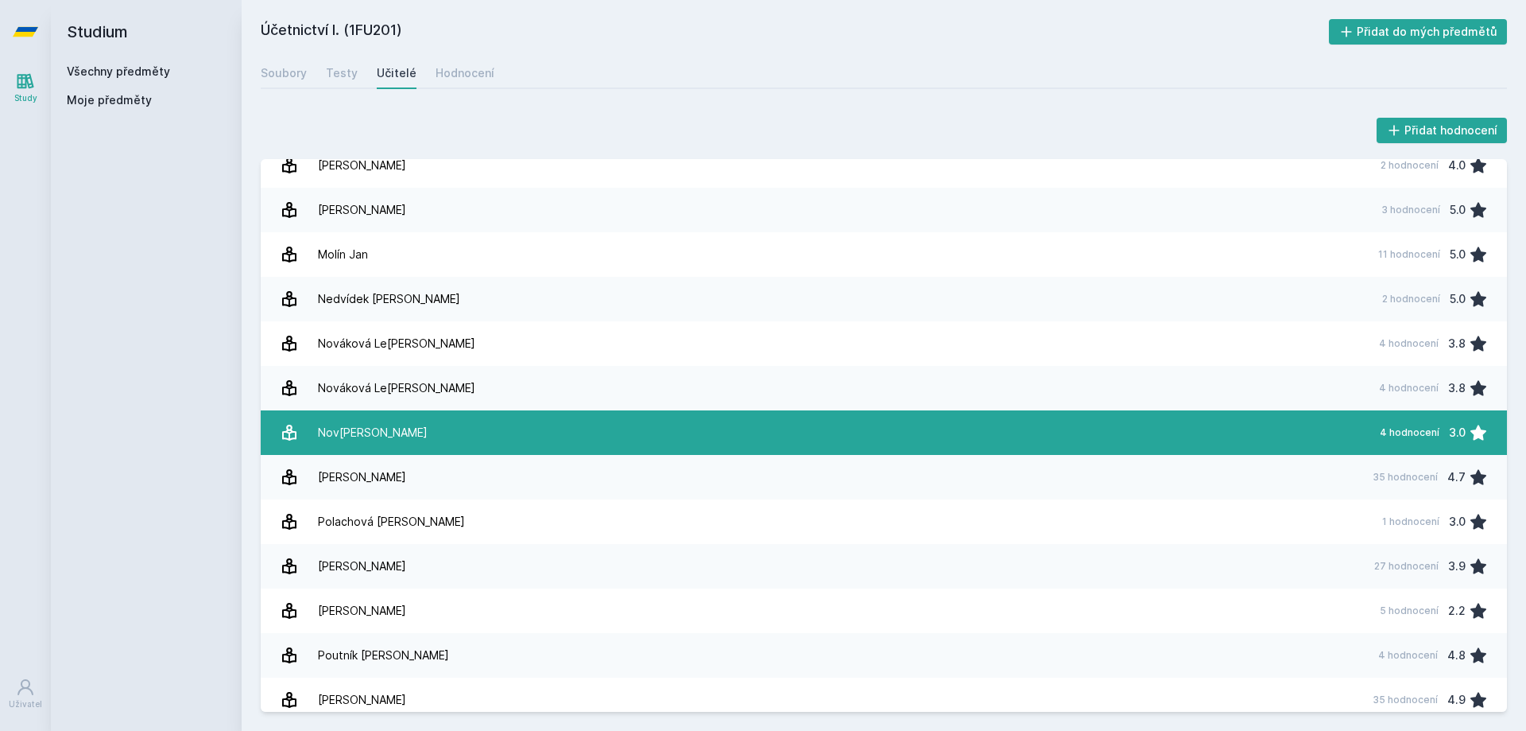
drag, startPoint x: 398, startPoint y: 474, endPoint x: 530, endPoint y: 438, distance: 136.7
click at [398, 474] on link "Pelák [PERSON_NAME] 35 hodnocení 4.7" at bounding box center [884, 477] width 1246 height 45
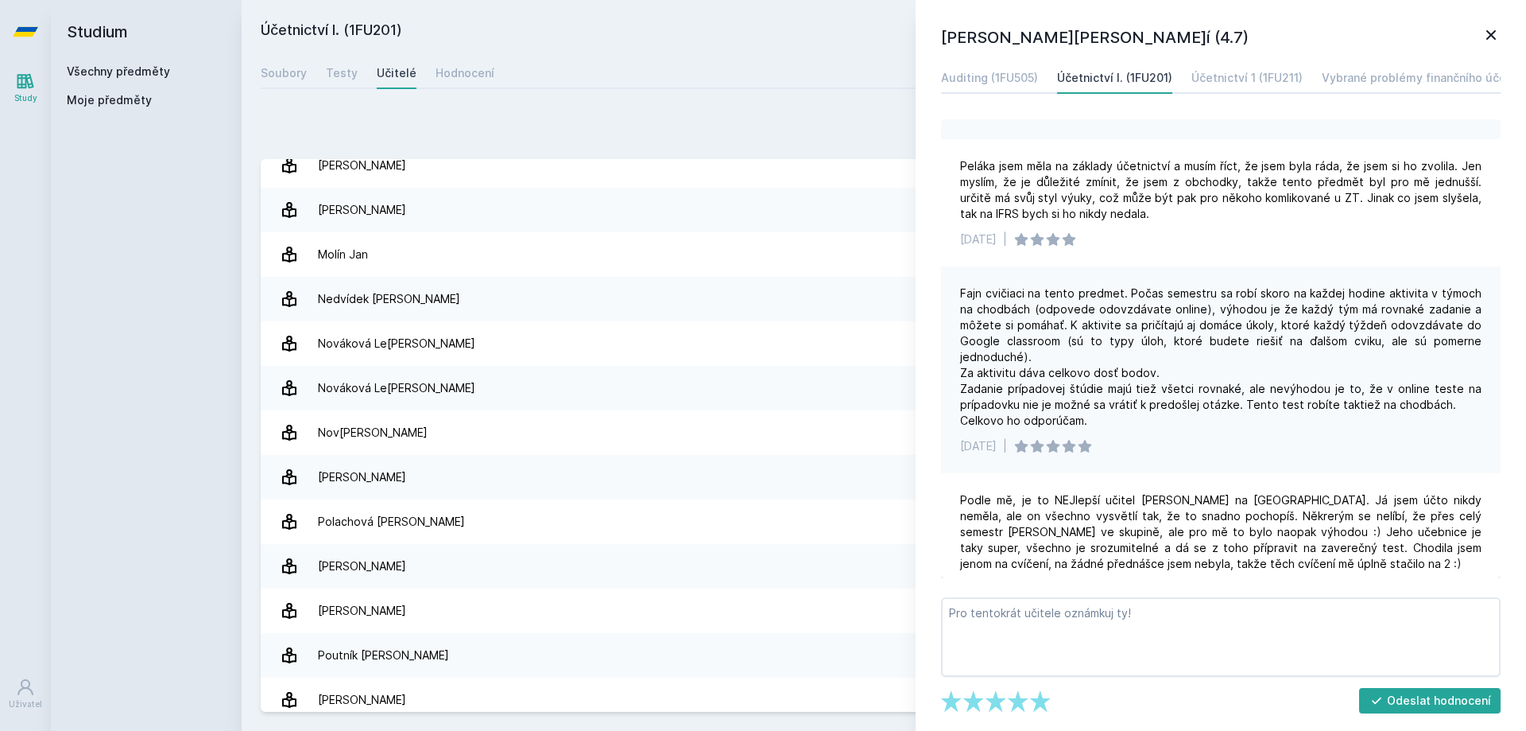
scroll to position [477, 0]
